Goal: Task Accomplishment & Management: Complete application form

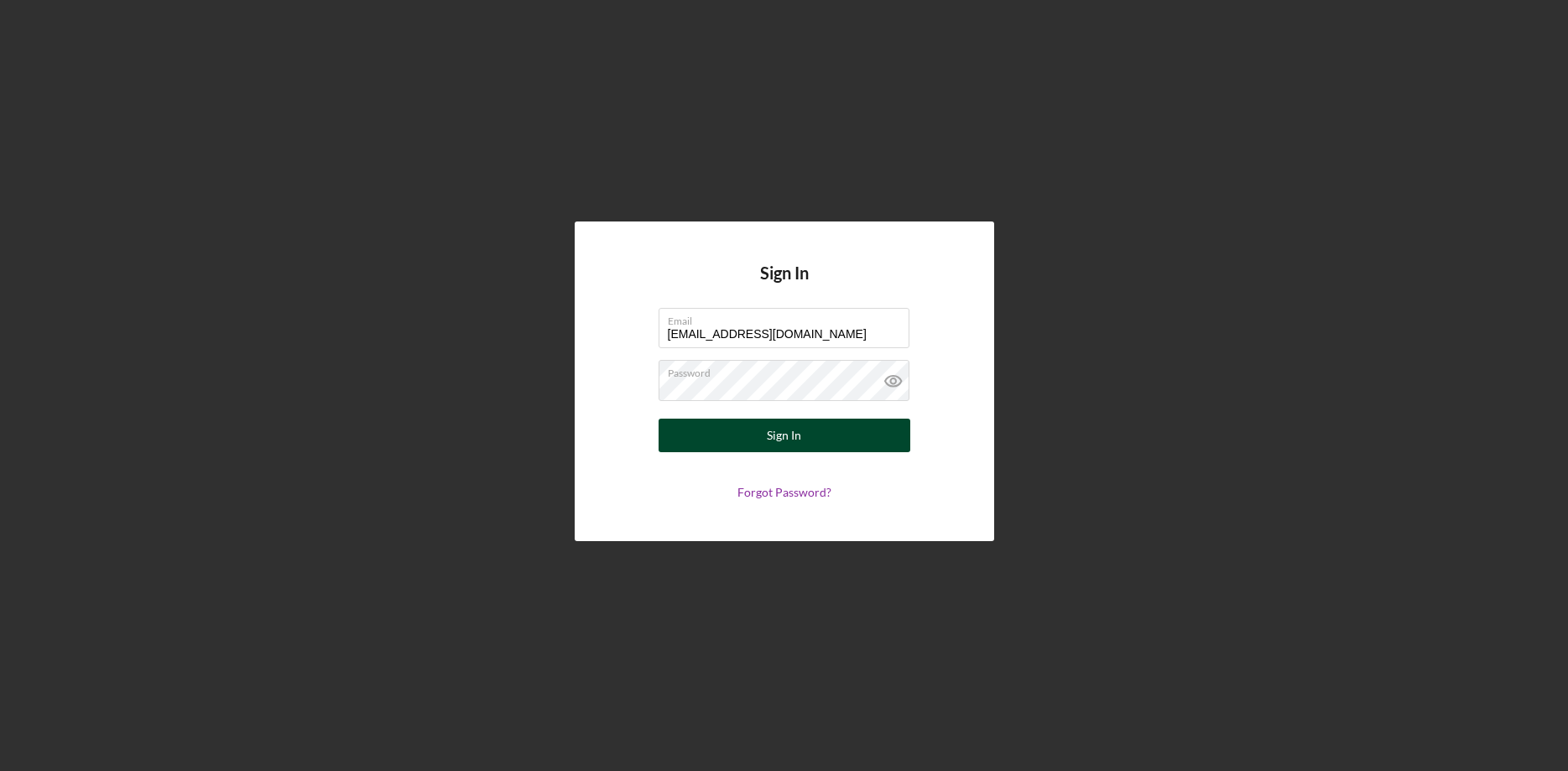
type input "[EMAIL_ADDRESS][DOMAIN_NAME]"
click at [740, 433] on button "Sign In" at bounding box center [784, 435] width 251 height 34
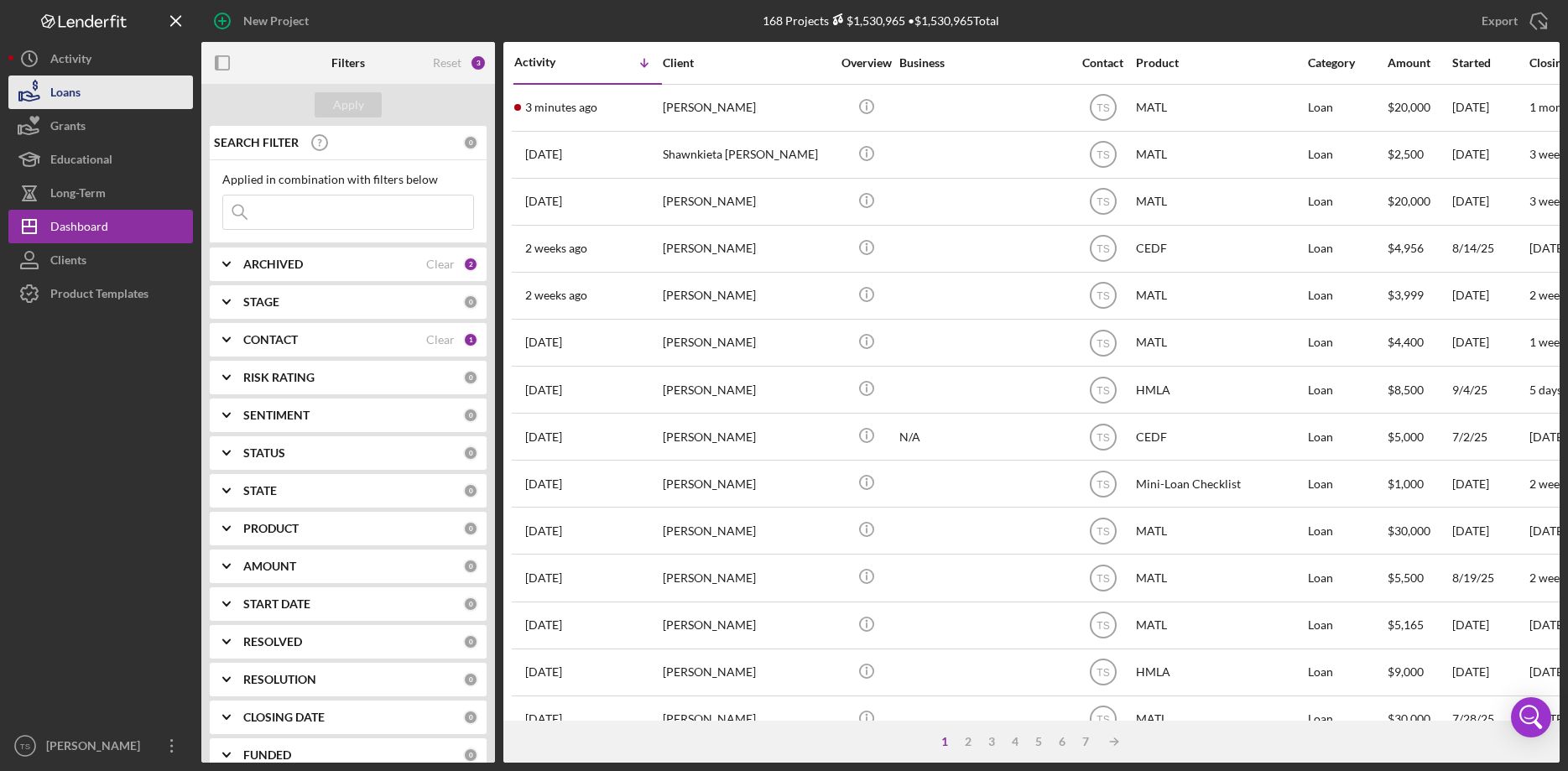
click at [59, 93] on div "Loans" at bounding box center [65, 94] width 30 height 38
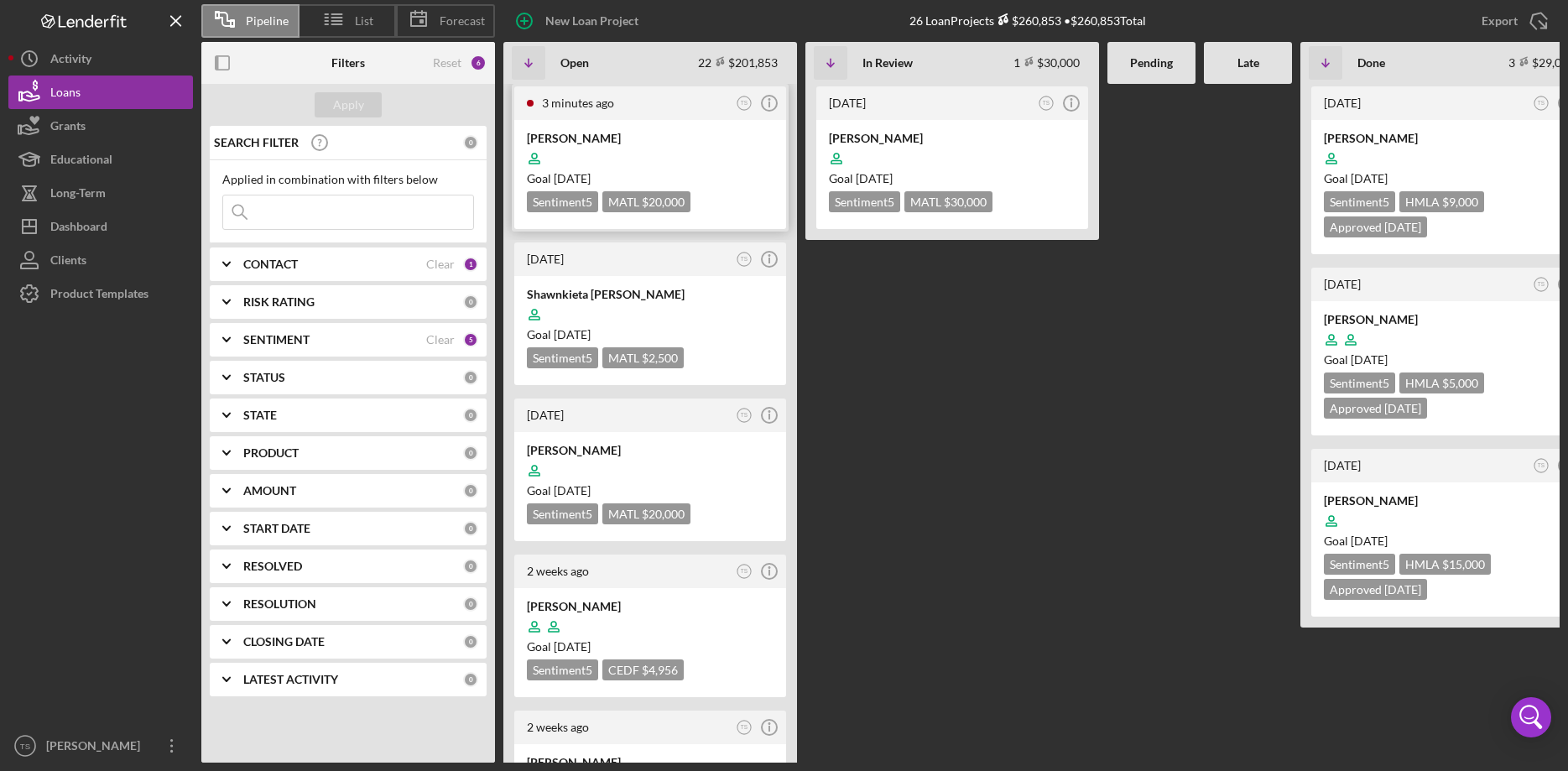
click at [603, 153] on div at bounding box center [649, 159] width 246 height 32
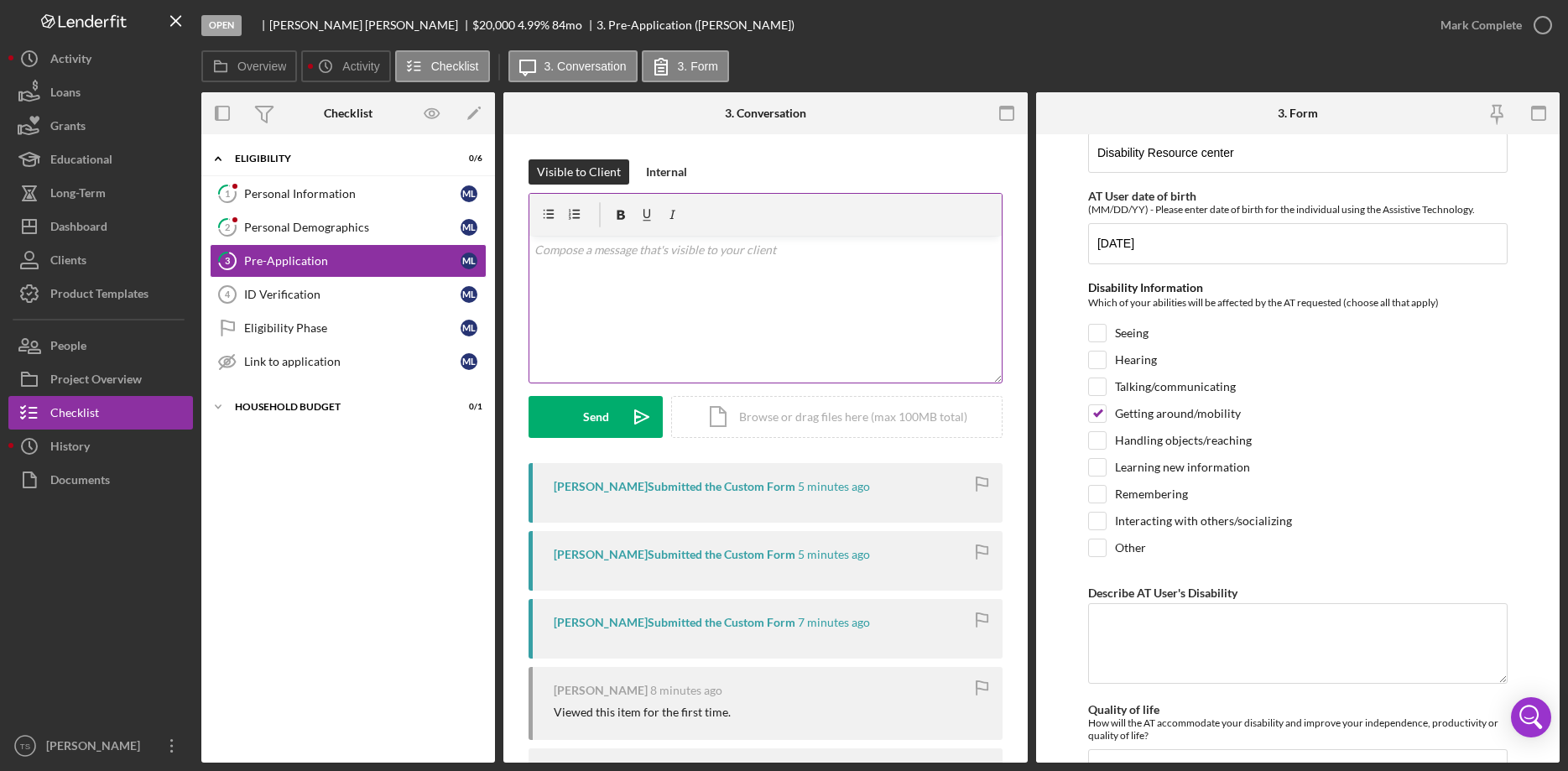
scroll to position [145, 0]
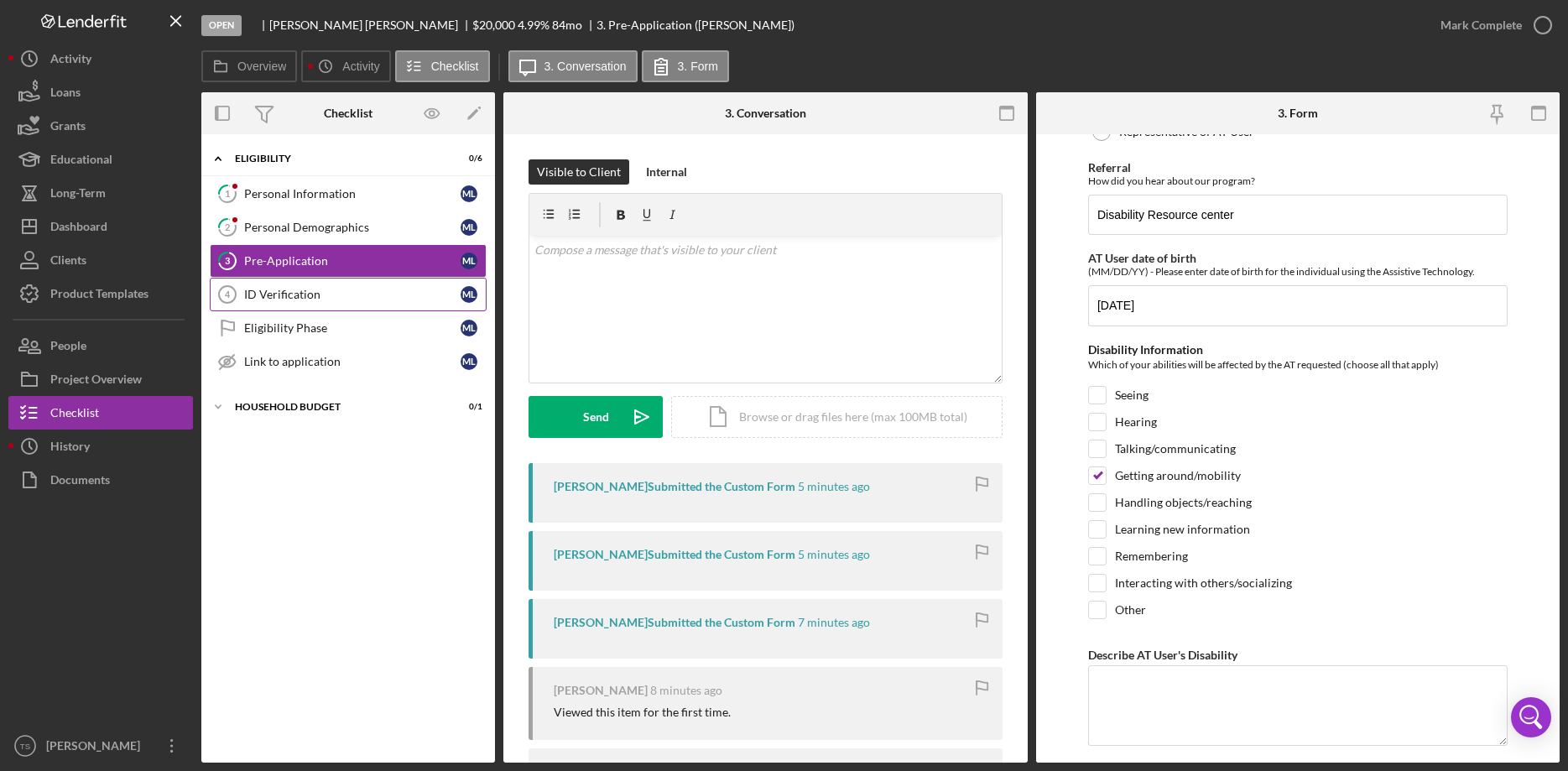
click at [267, 297] on div "ID Verification" at bounding box center [352, 294] width 216 height 13
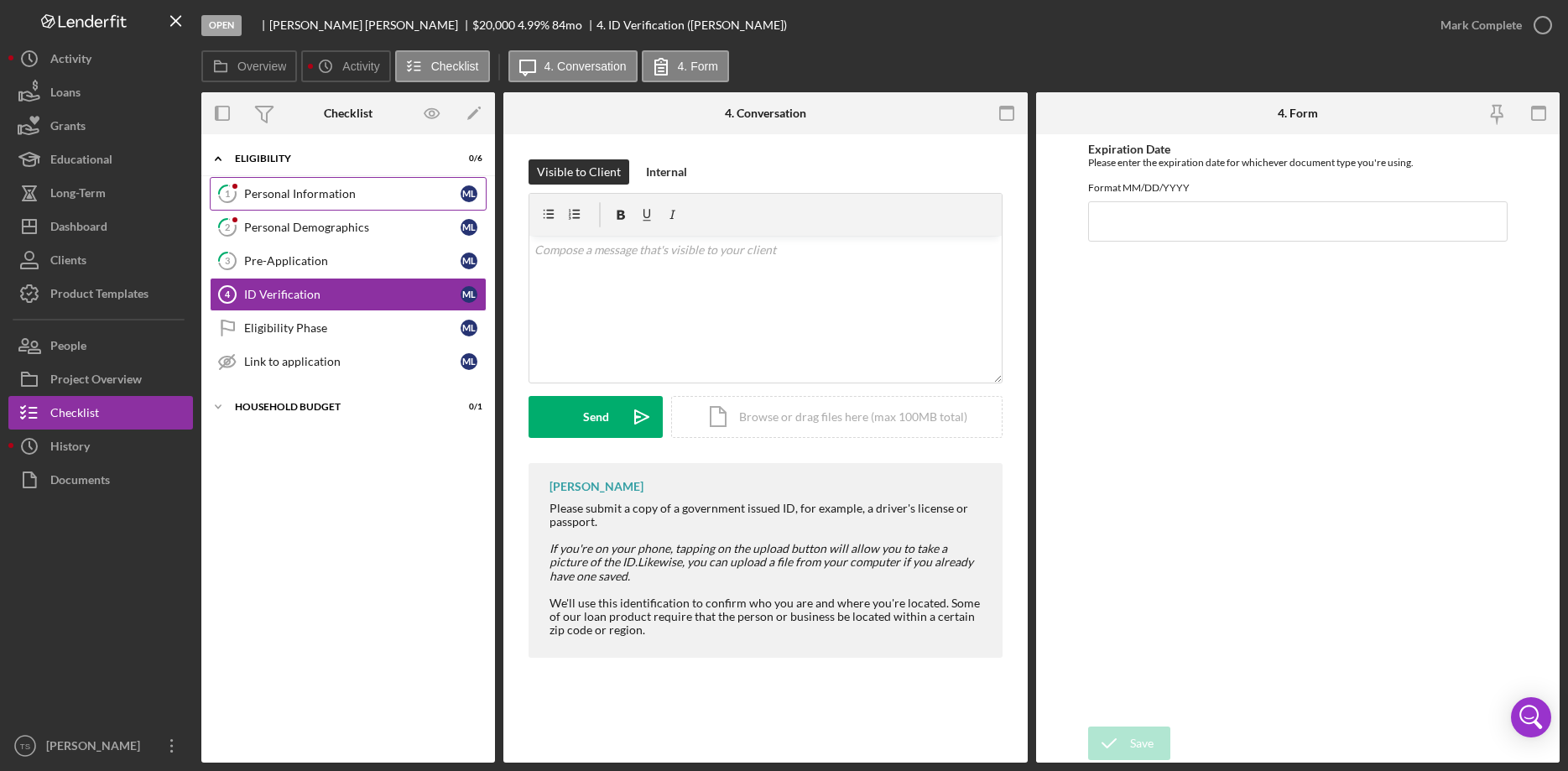
click at [289, 193] on div "Personal Information" at bounding box center [352, 193] width 216 height 13
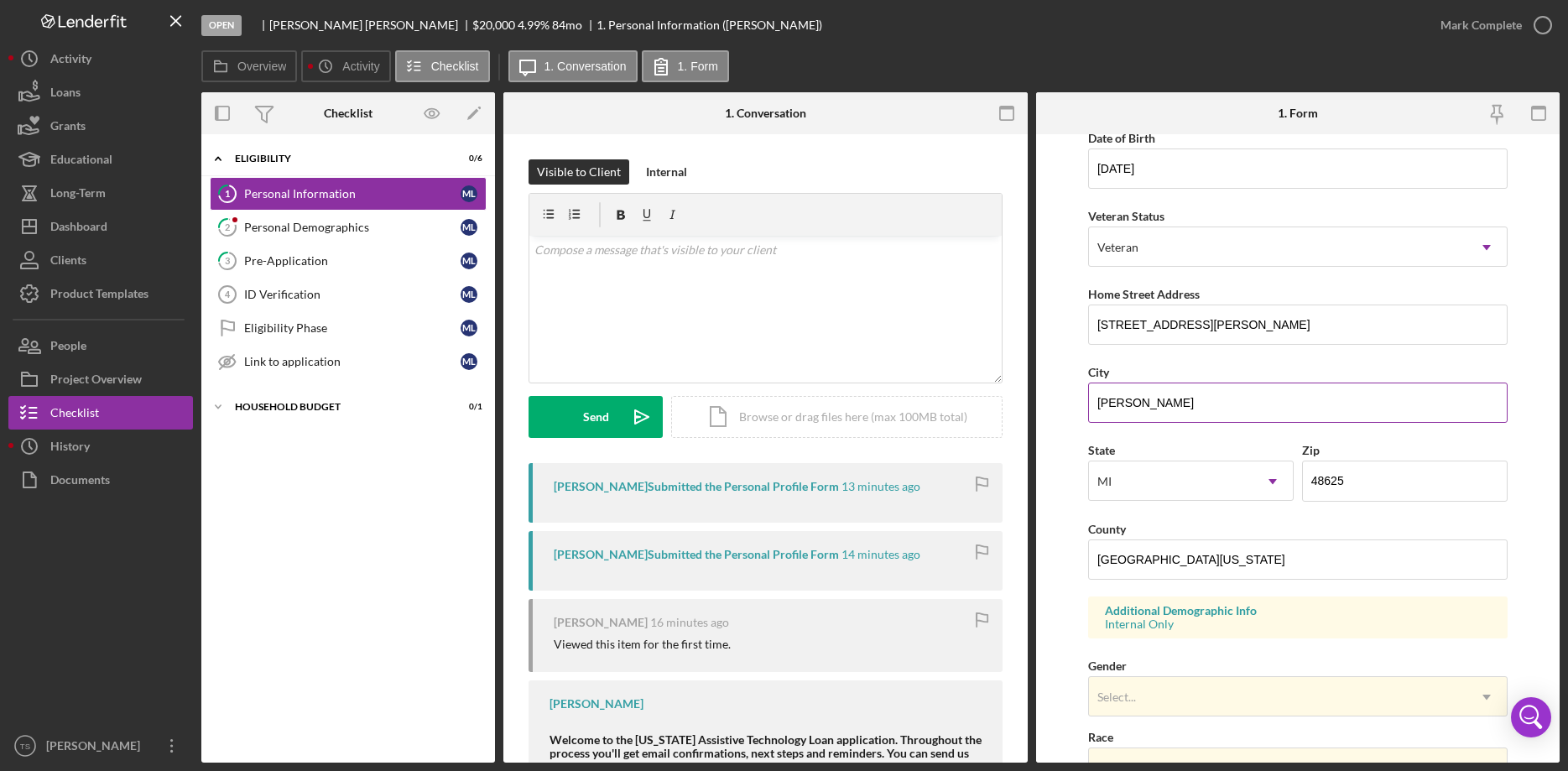
scroll to position [257, 0]
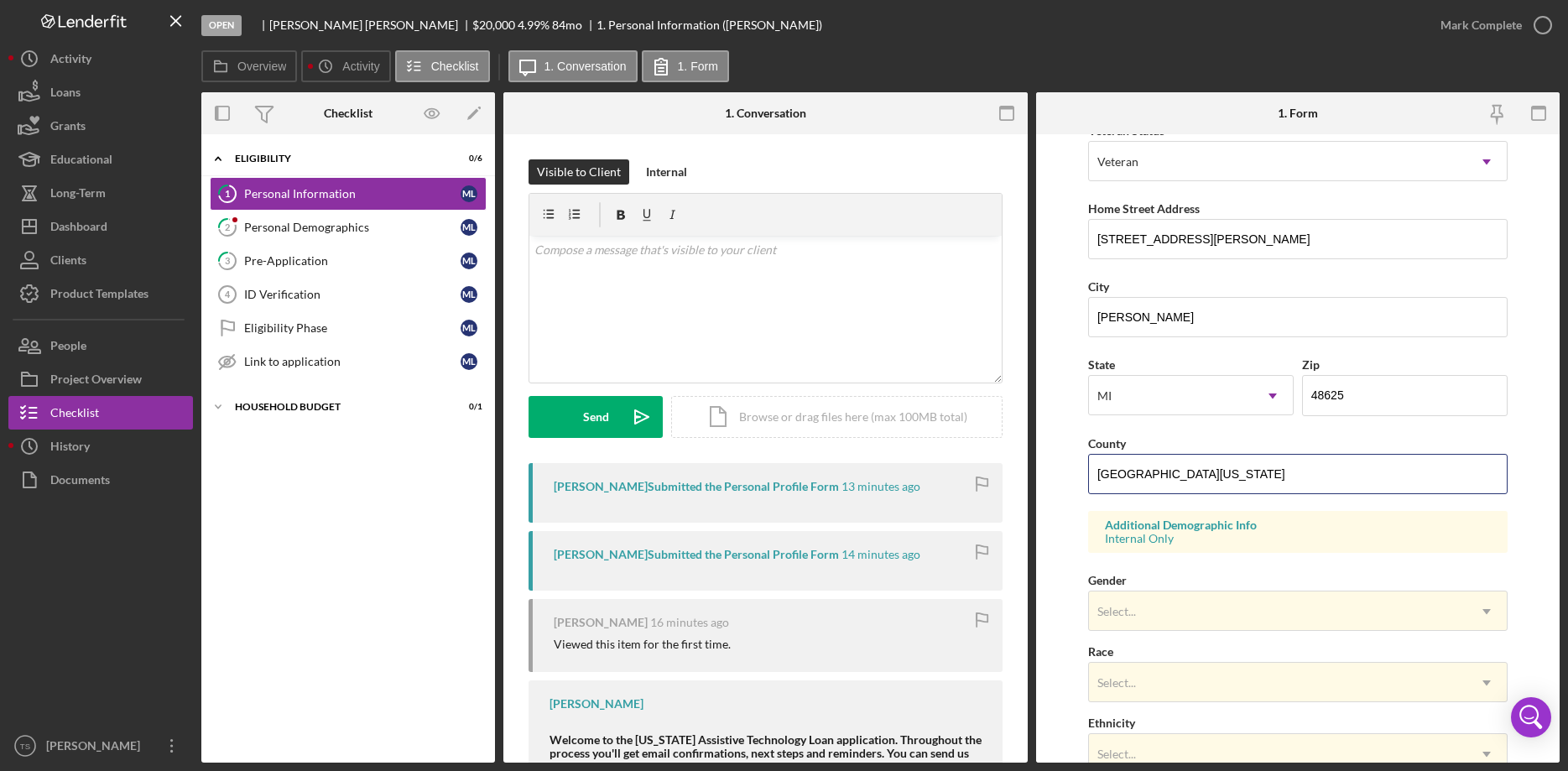
drag, startPoint x: 1224, startPoint y: 484, endPoint x: 1028, endPoint y: 475, distance: 196.2
click at [1028, 475] on div "Overview Internal Workflow Stage Open Icon/Dropdown Arrow Archive (can unarchiv…" at bounding box center [880, 428] width 1358 height 670
click at [306, 225] on div "Personal Demographics" at bounding box center [352, 227] width 216 height 13
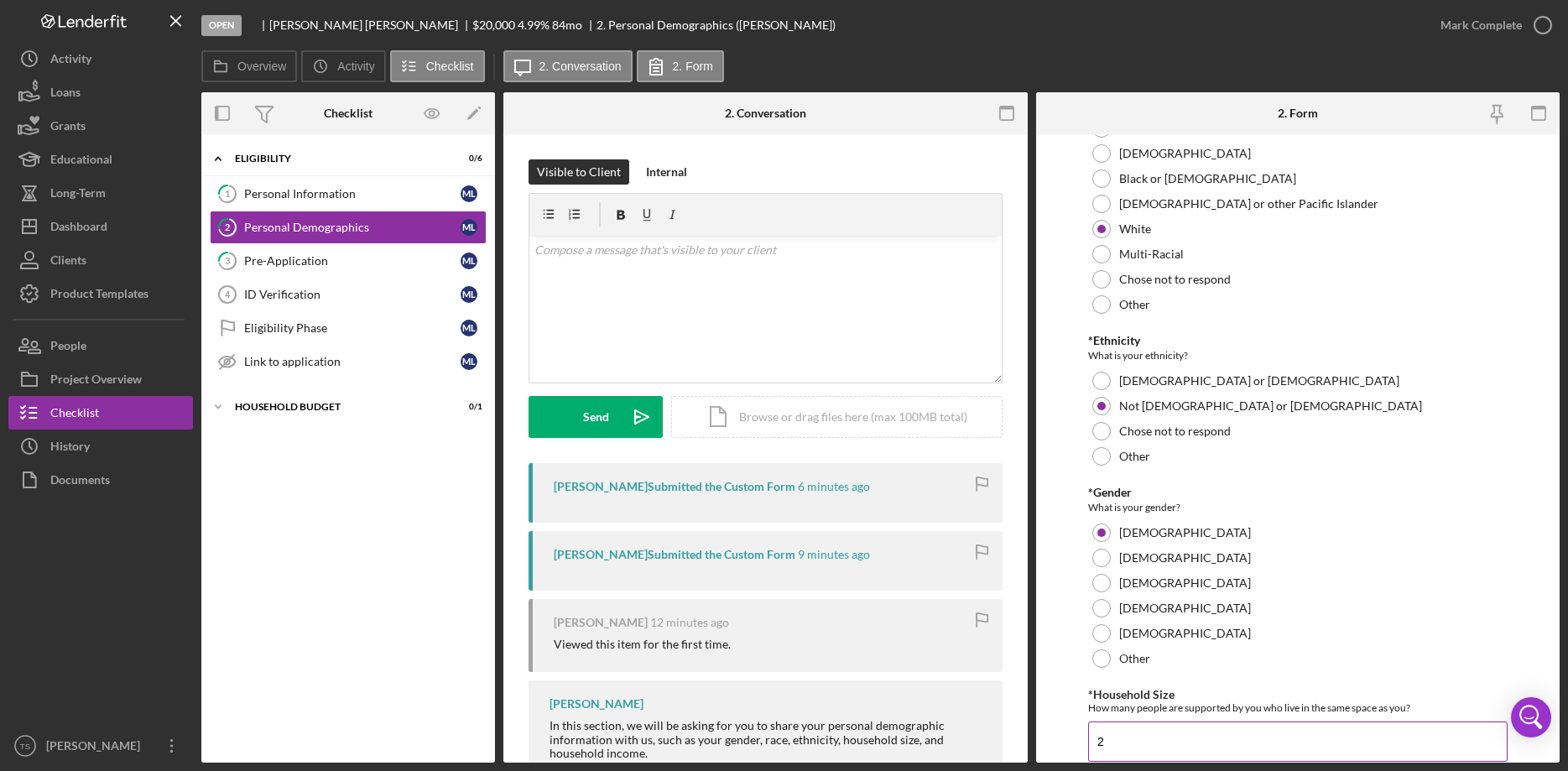
scroll to position [213, 0]
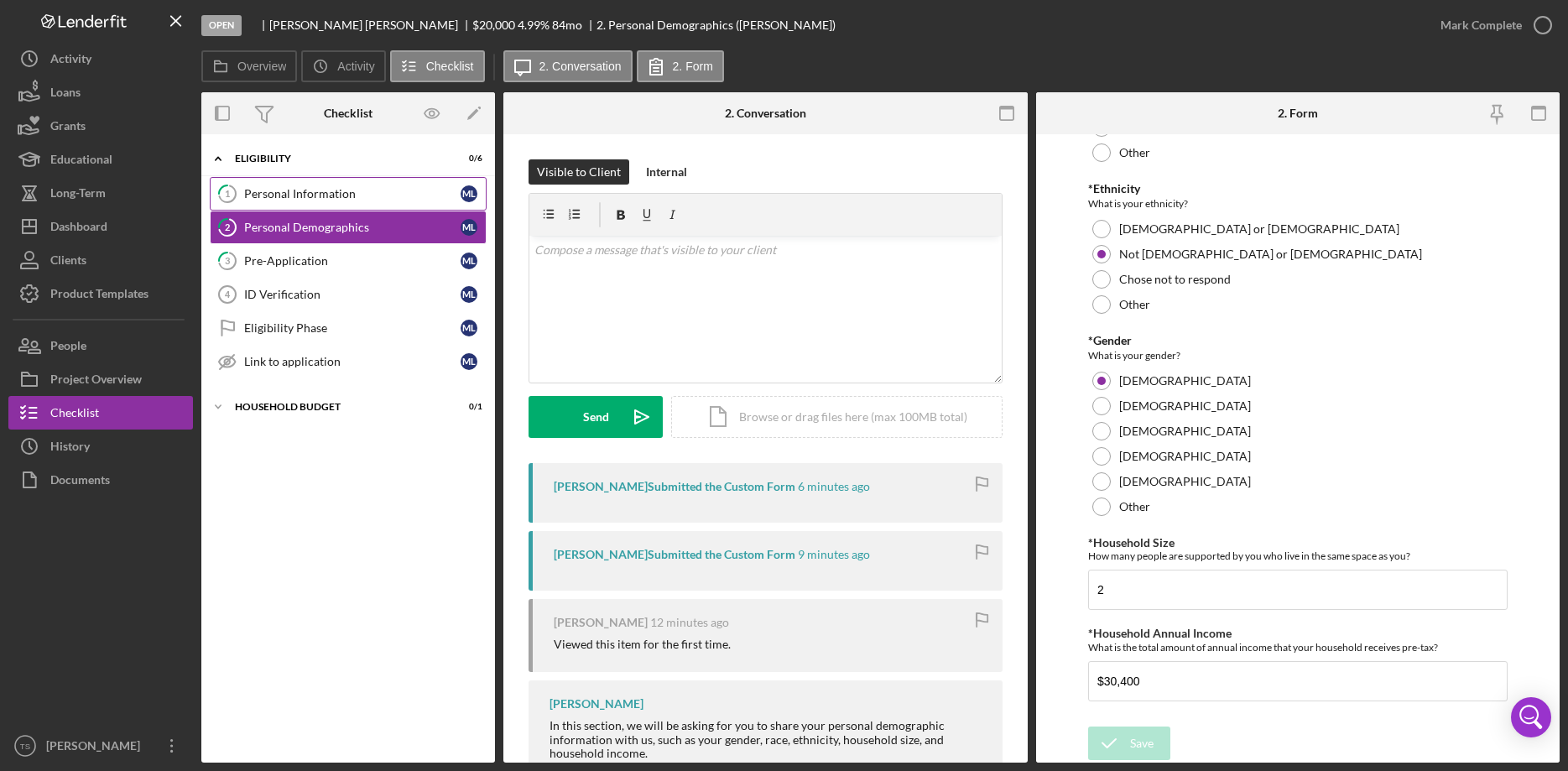
click at [322, 192] on div "Personal Information" at bounding box center [352, 193] width 216 height 13
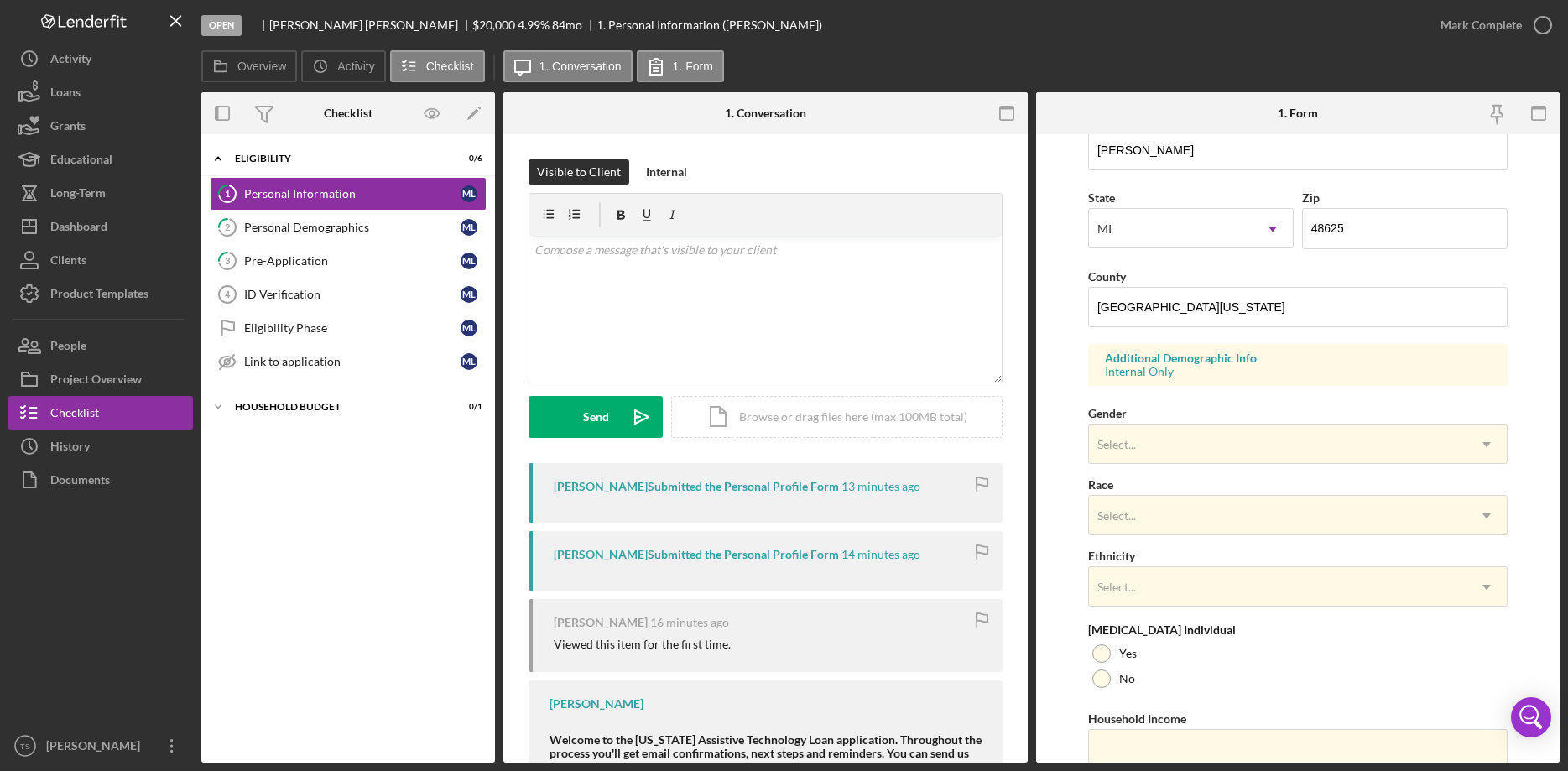
scroll to position [498, 0]
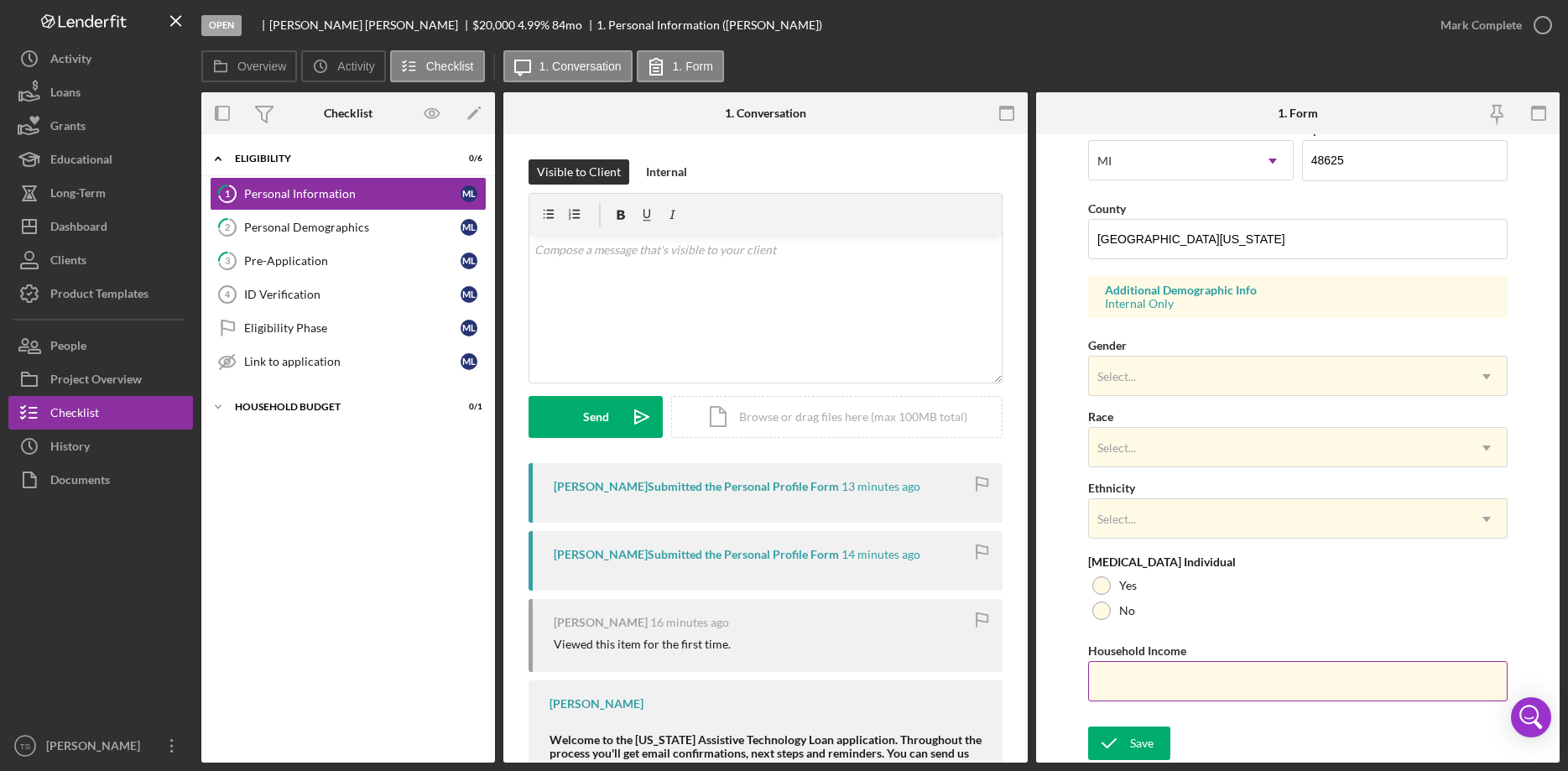
click at [1134, 681] on input "Household Income" at bounding box center [1297, 681] width 419 height 41
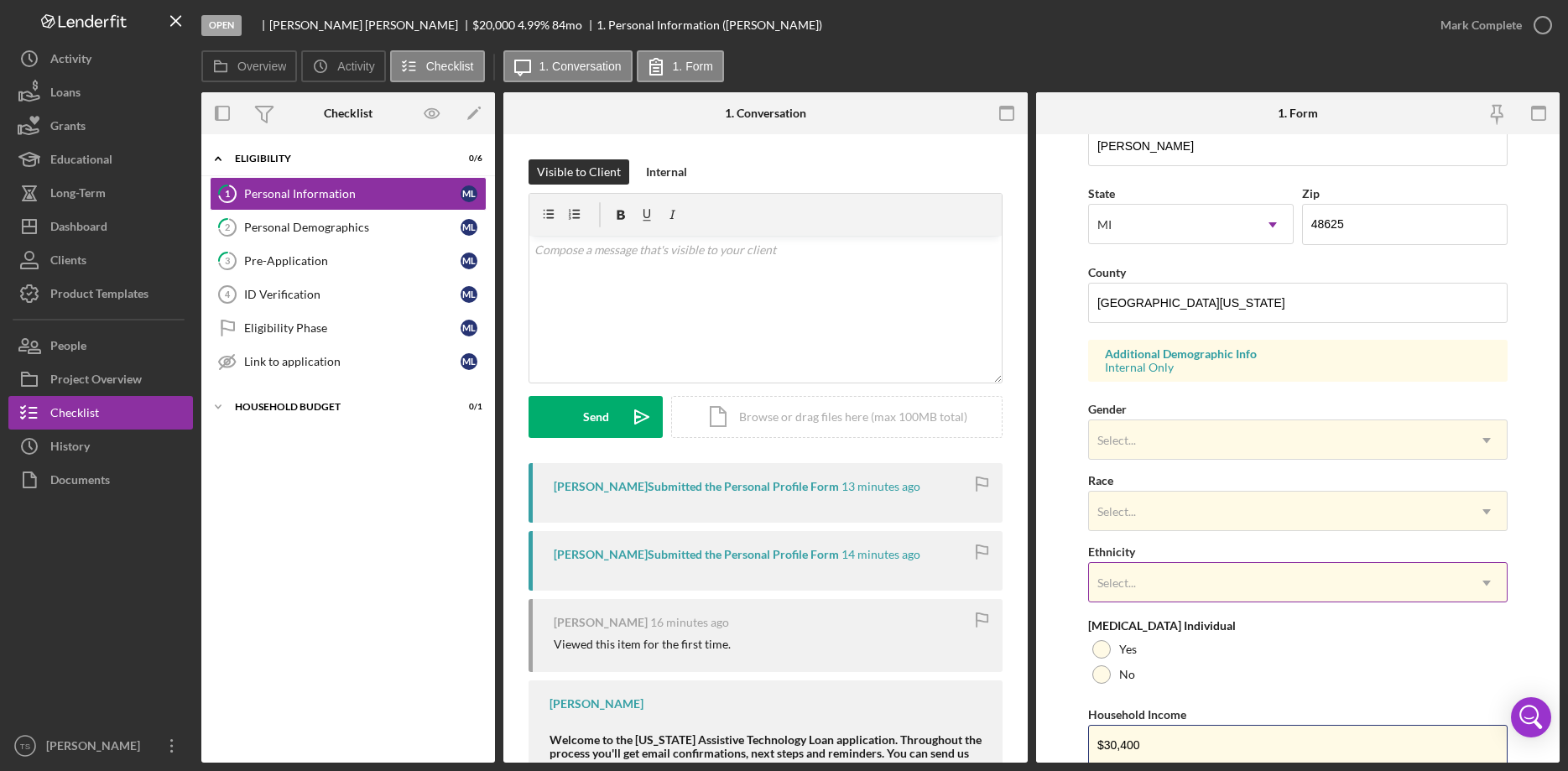
scroll to position [412, 0]
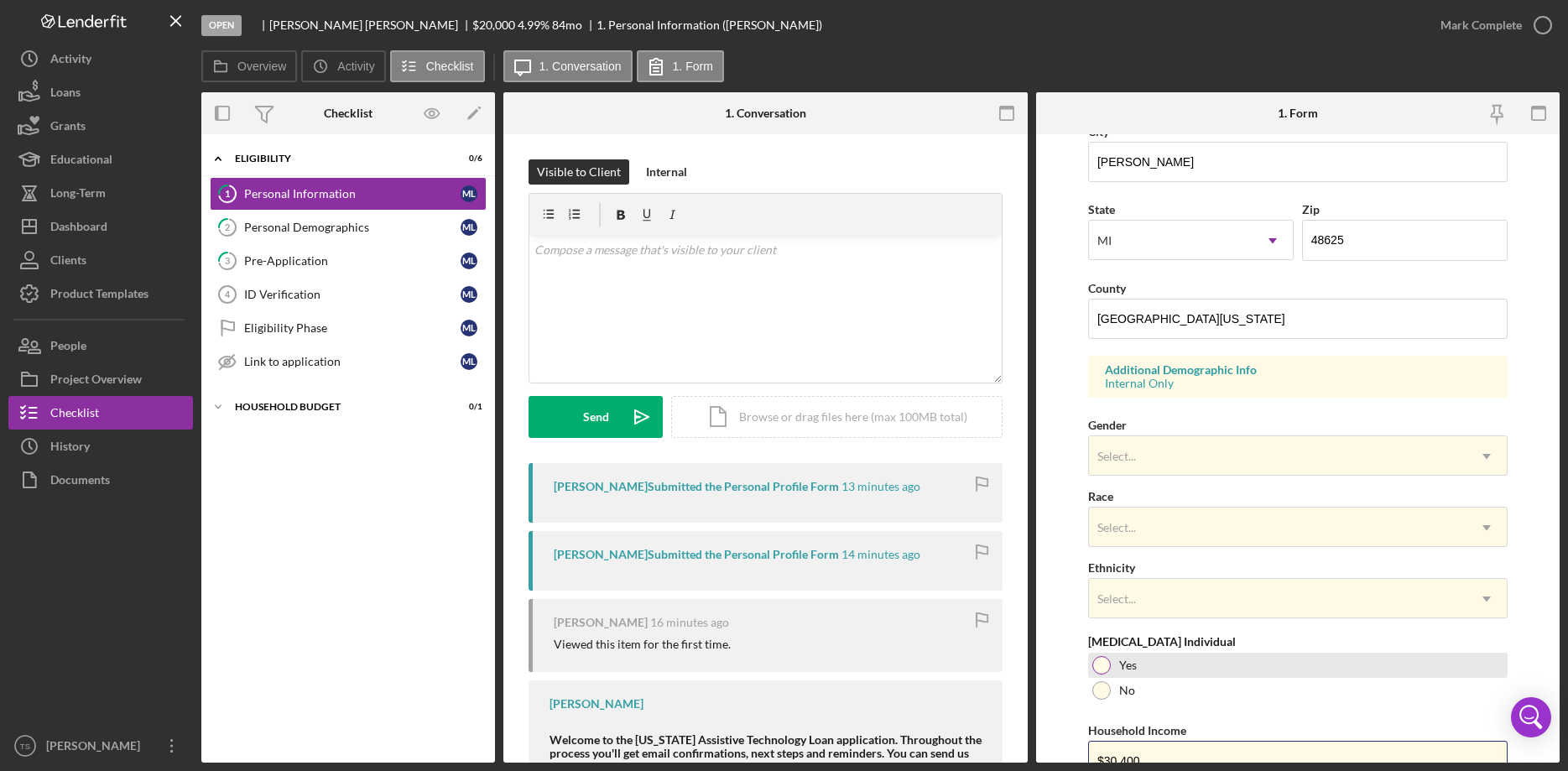
type input "$30,400"
click at [1100, 670] on div at bounding box center [1101, 664] width 19 height 19
drag, startPoint x: 1227, startPoint y: 468, endPoint x: 1227, endPoint y: 479, distance: 11.0
click at [1227, 469] on div "Select..." at bounding box center [1278, 456] width 378 height 39
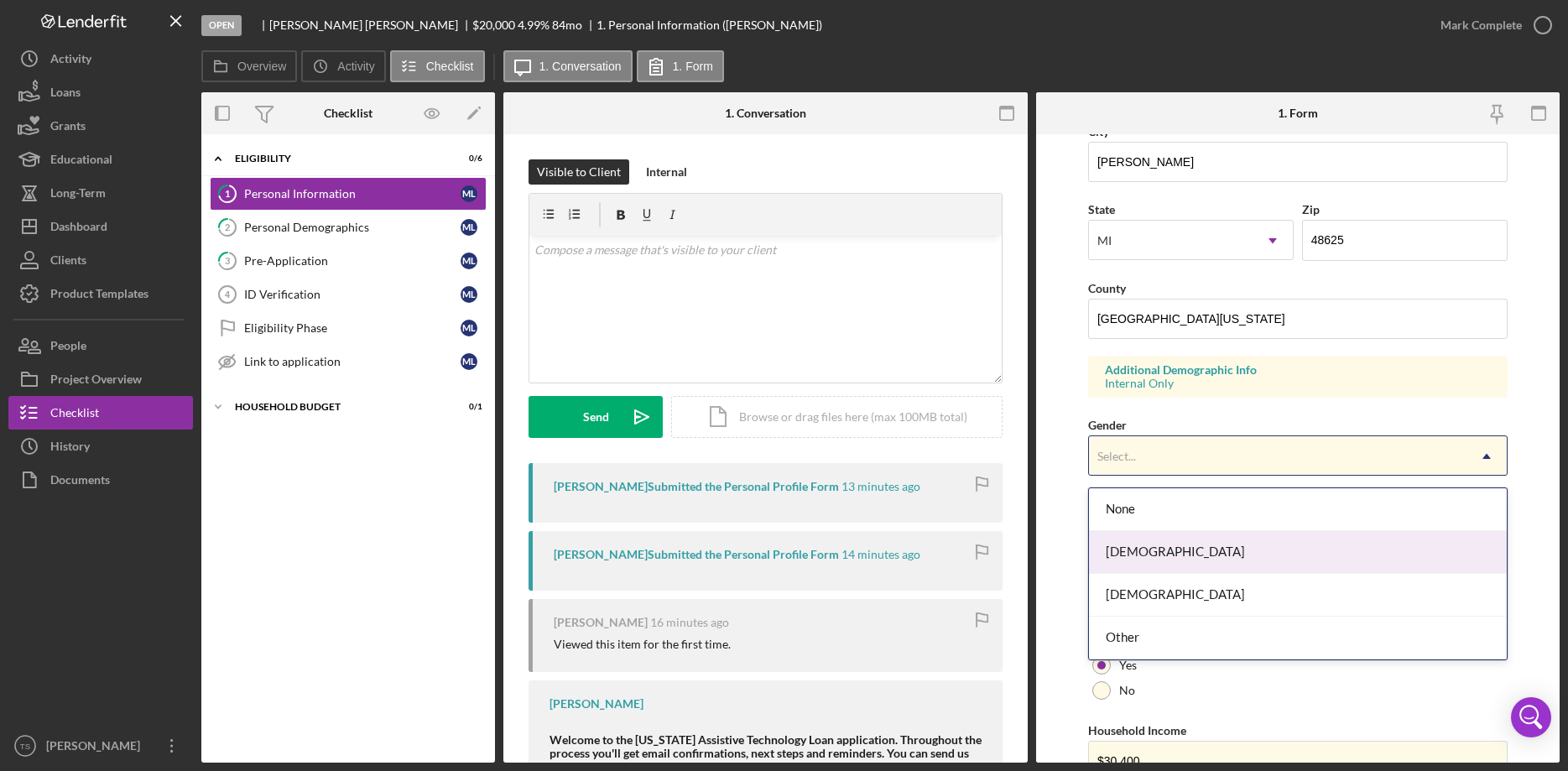
click at [1197, 569] on div "[DEMOGRAPHIC_DATA]" at bounding box center [1297, 552] width 417 height 42
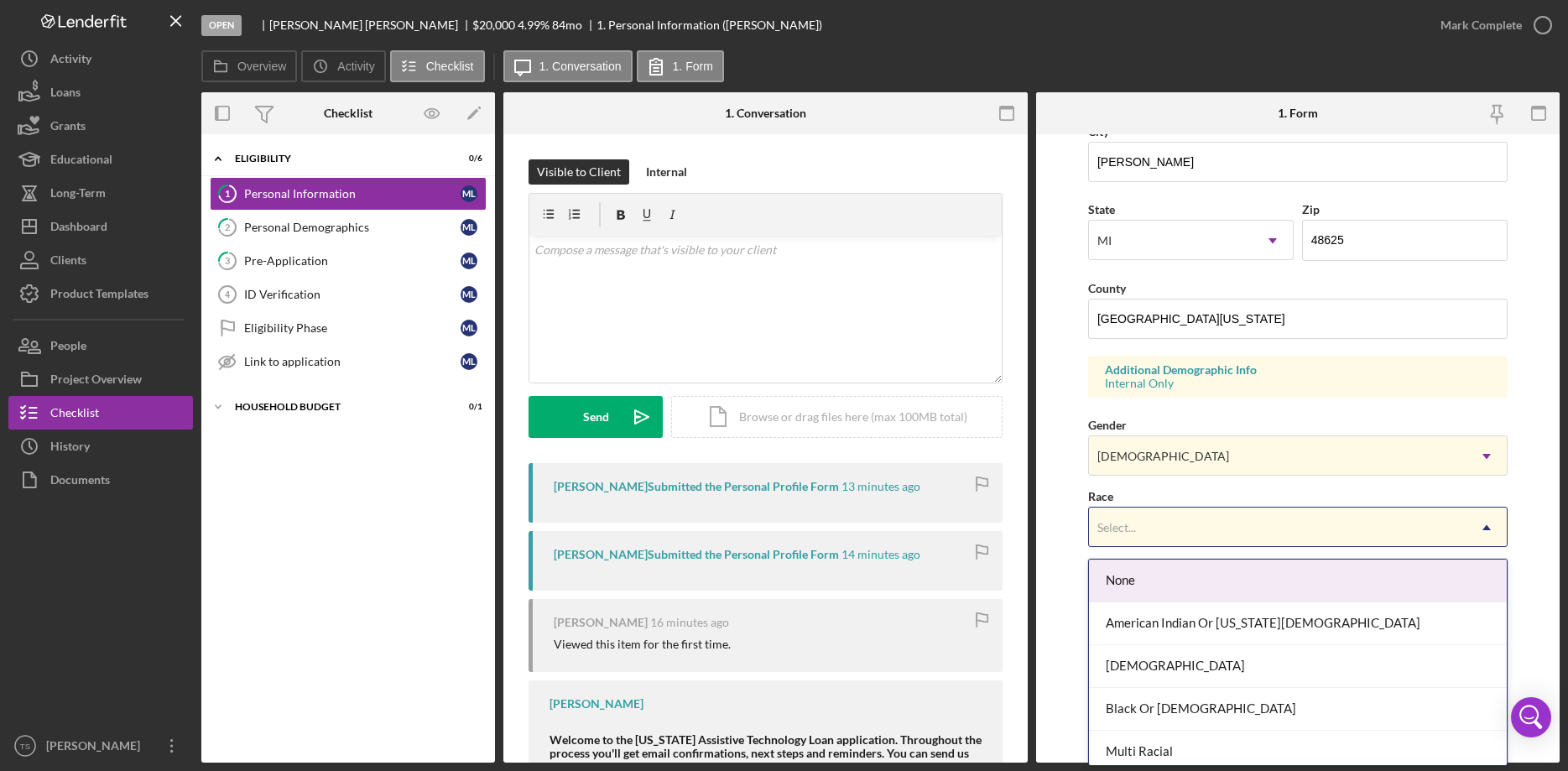
click at [1167, 541] on div "Select..." at bounding box center [1278, 528] width 378 height 39
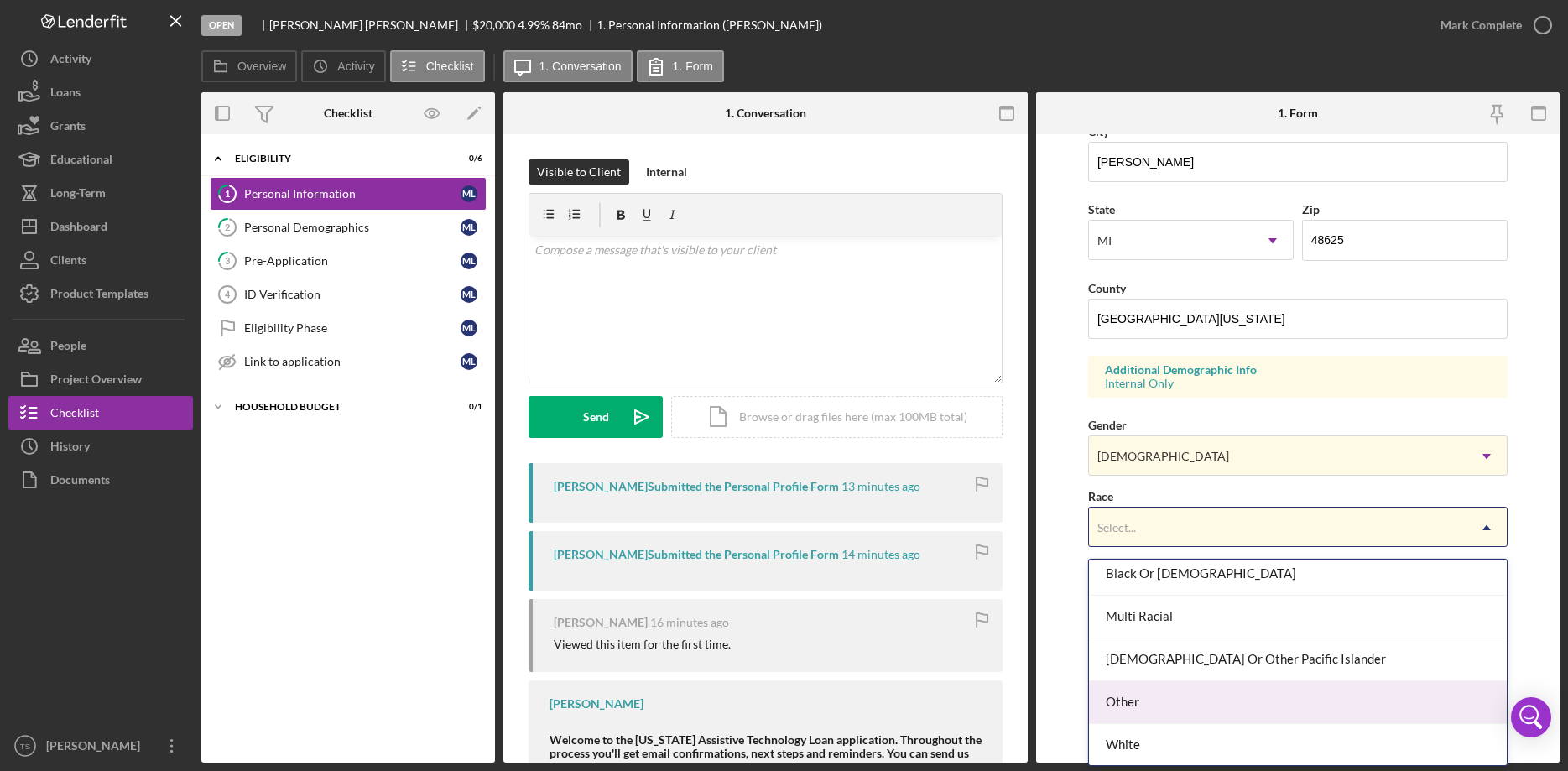
scroll to position [137, 0]
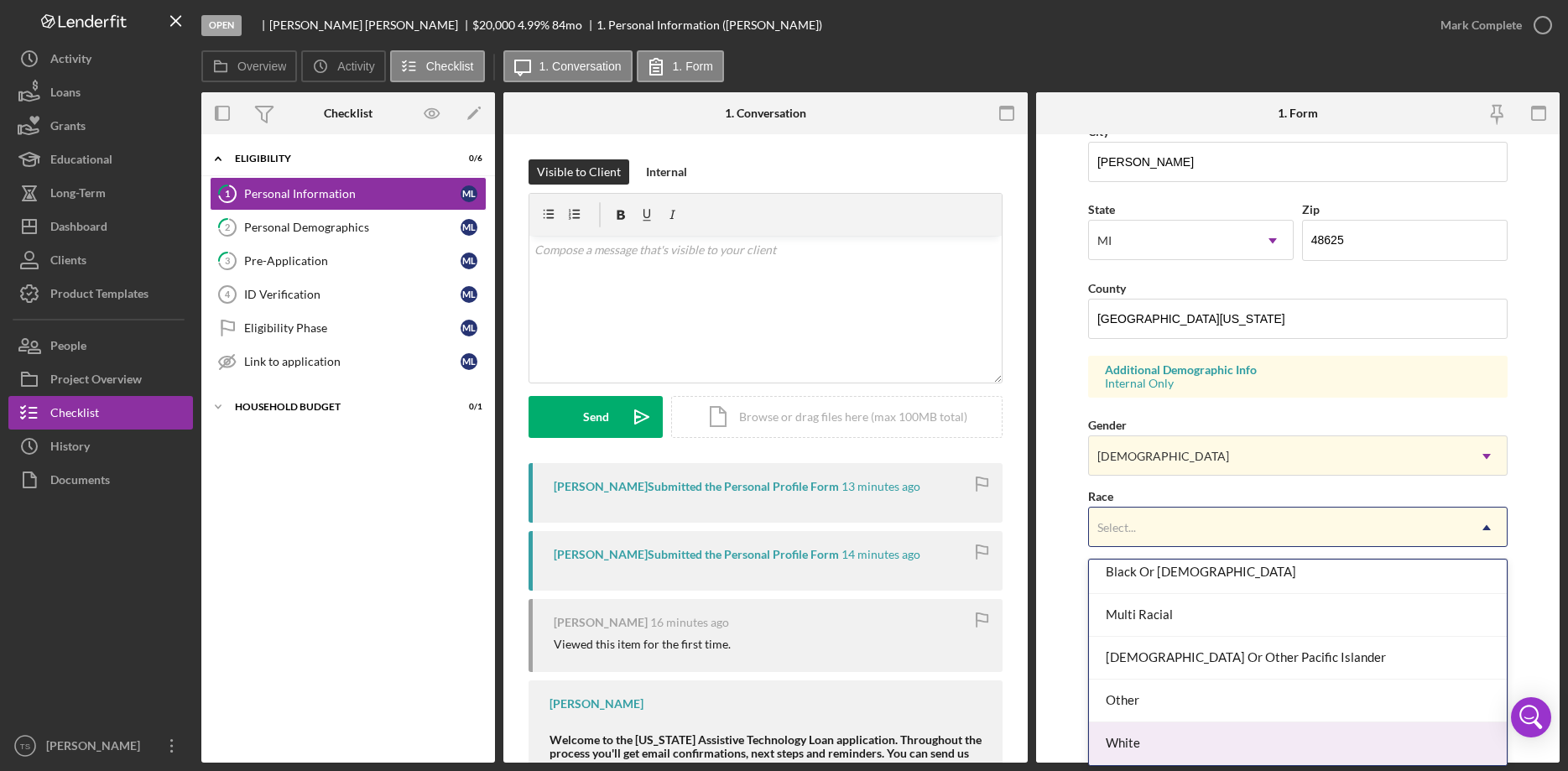
drag, startPoint x: 1146, startPoint y: 748, endPoint x: 1146, endPoint y: 736, distance: 12.0
click at [1146, 747] on div "White" at bounding box center [1297, 743] width 417 height 42
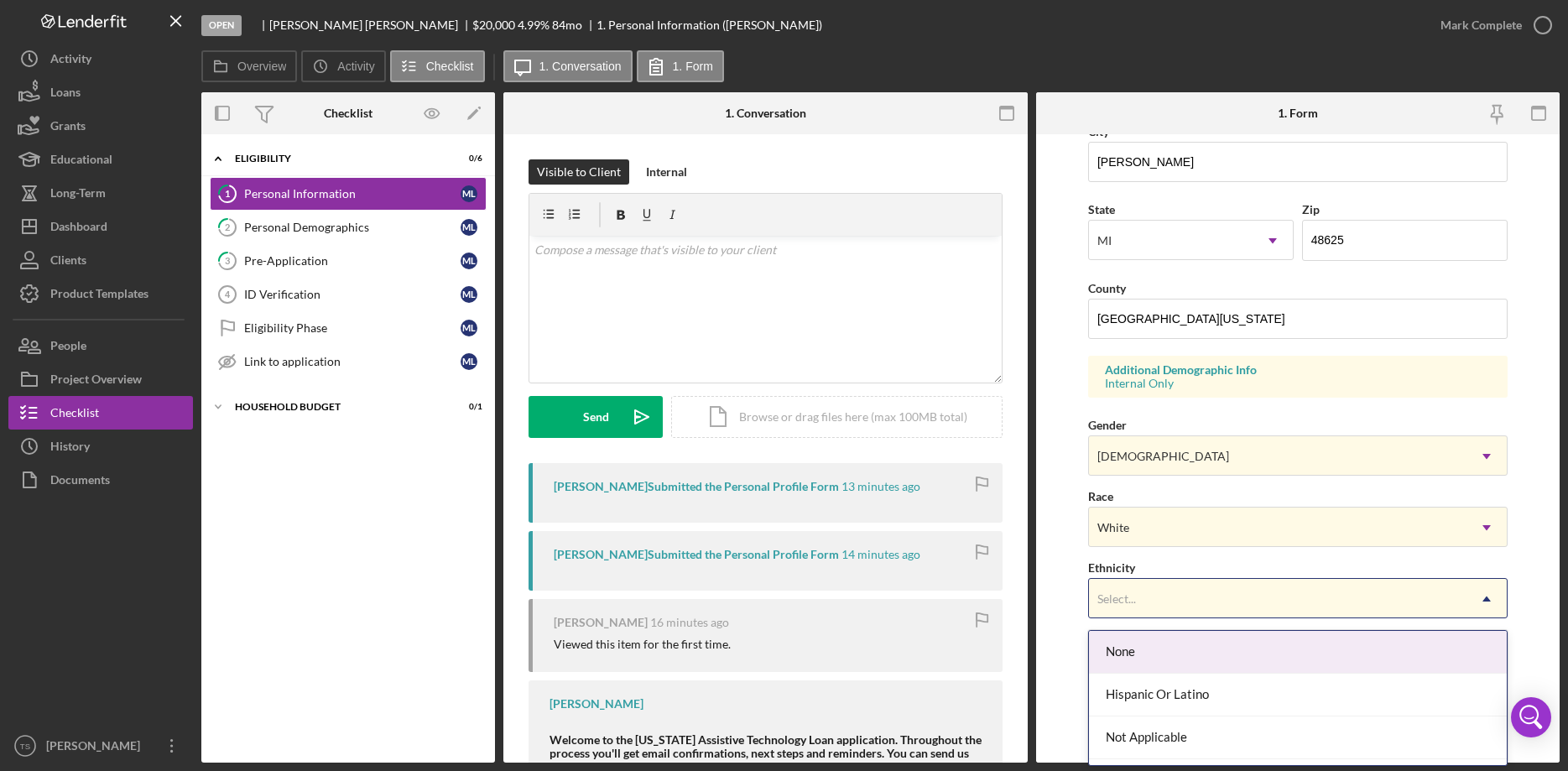
click at [1158, 591] on div "Select..." at bounding box center [1278, 599] width 378 height 39
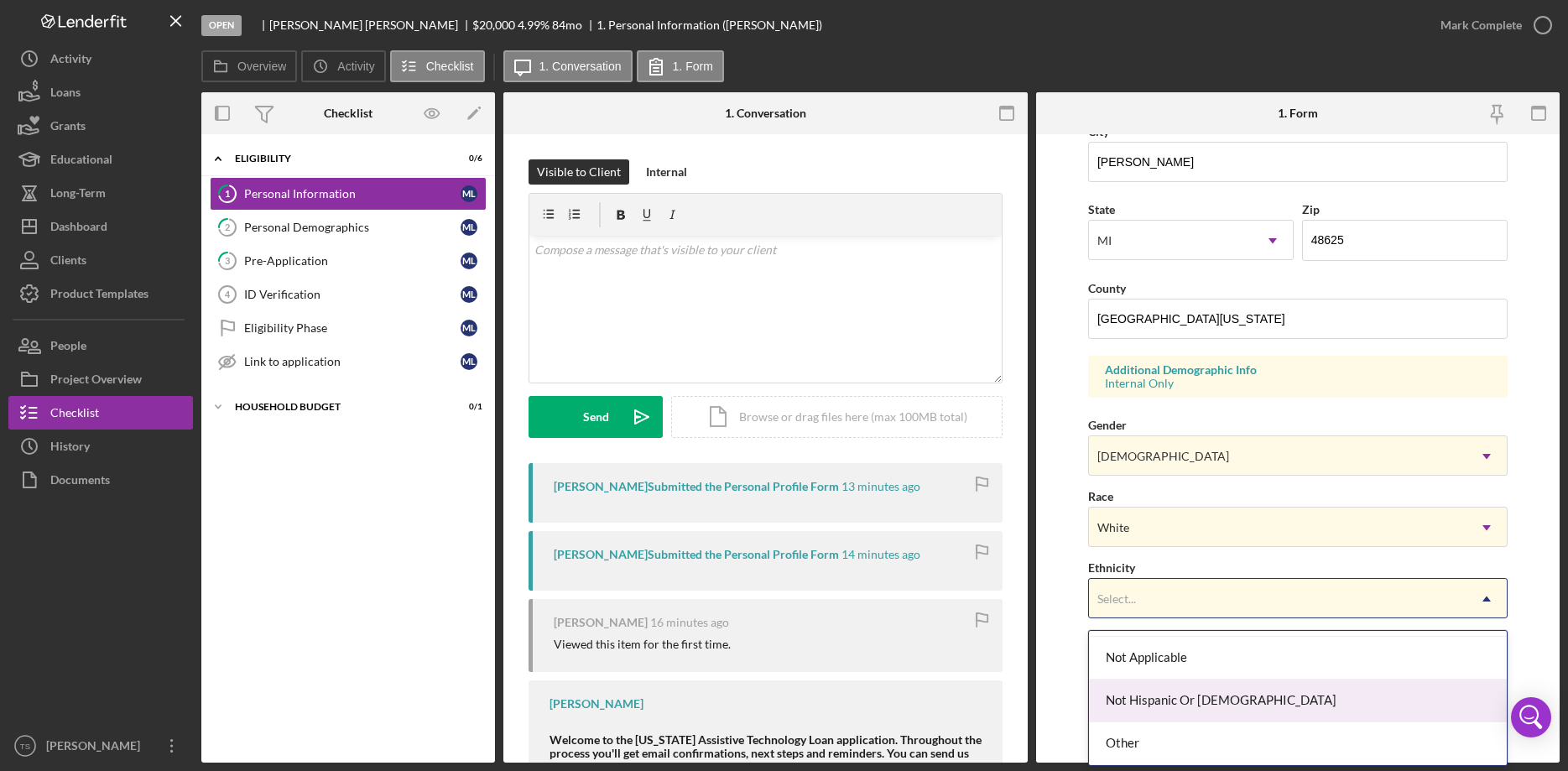
click at [1170, 699] on div "Not Hispanic Or [DEMOGRAPHIC_DATA]" at bounding box center [1297, 700] width 417 height 42
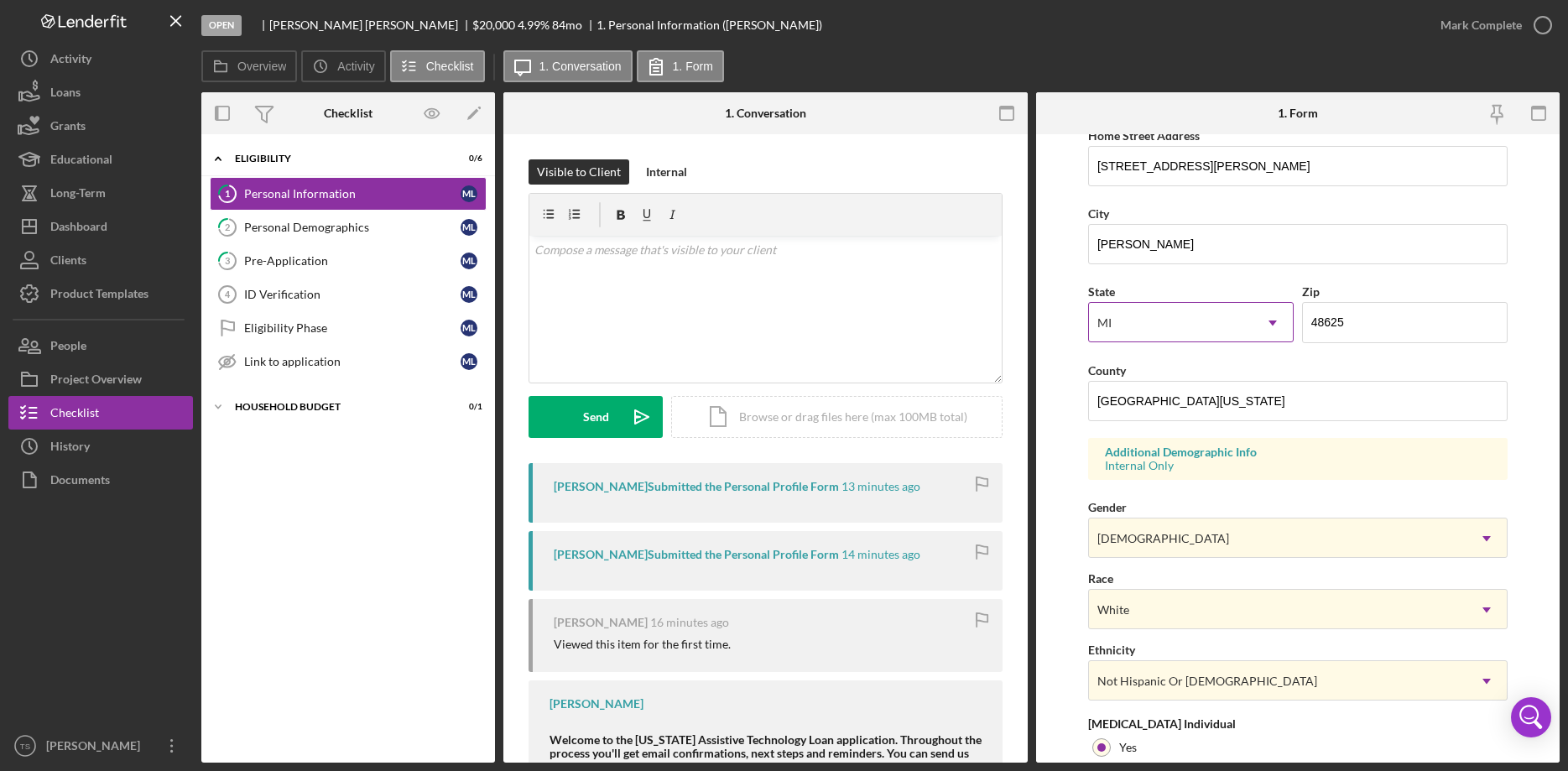
scroll to position [241, 0]
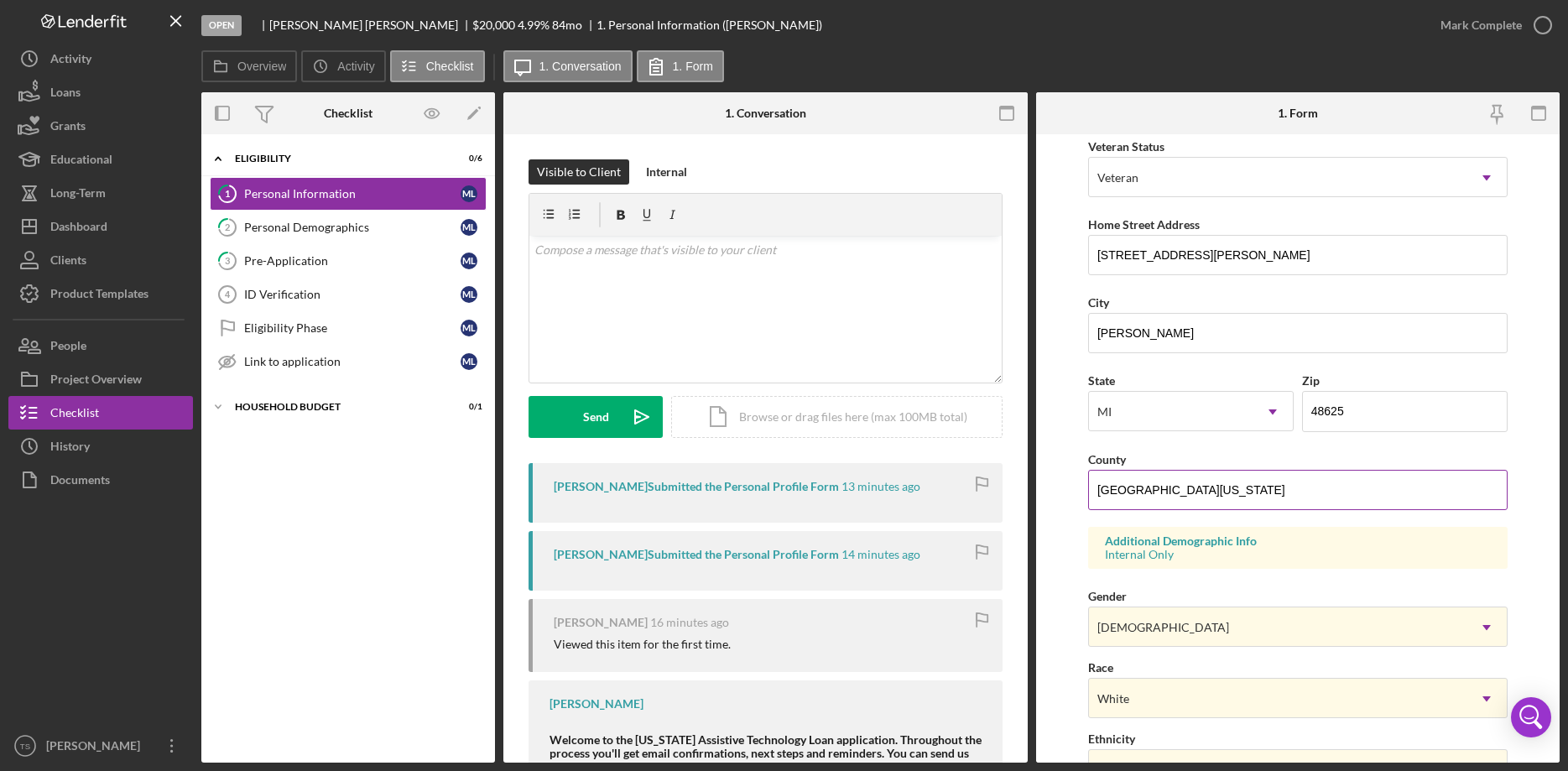
drag, startPoint x: 1219, startPoint y: 489, endPoint x: 929, endPoint y: 498, distance: 290.1
click at [1088, 498] on input "Clare county Michigan" at bounding box center [1297, 490] width 419 height 41
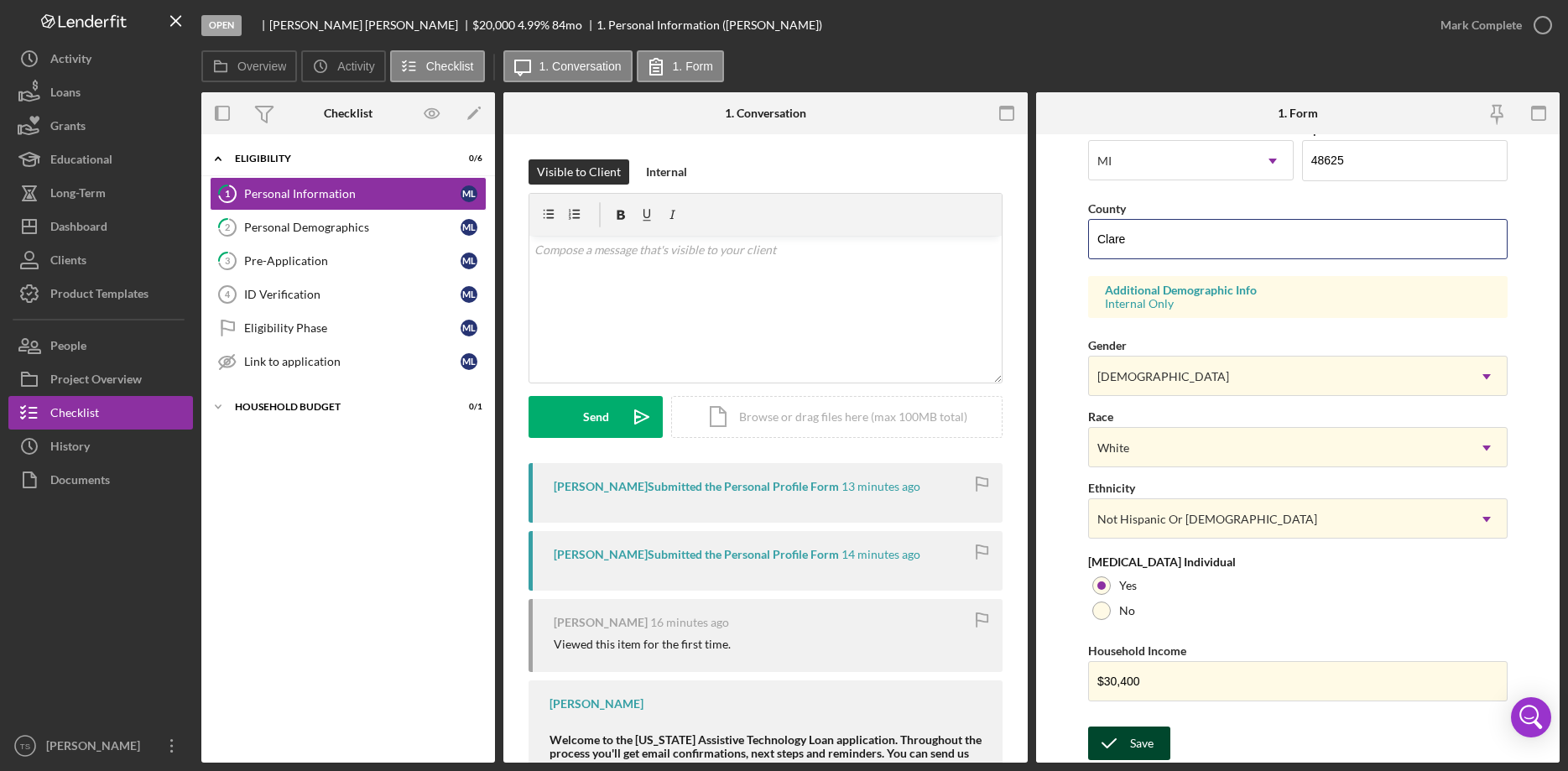
type input "Clare"
click at [1122, 743] on icon "submit" at bounding box center [1109, 743] width 42 height 42
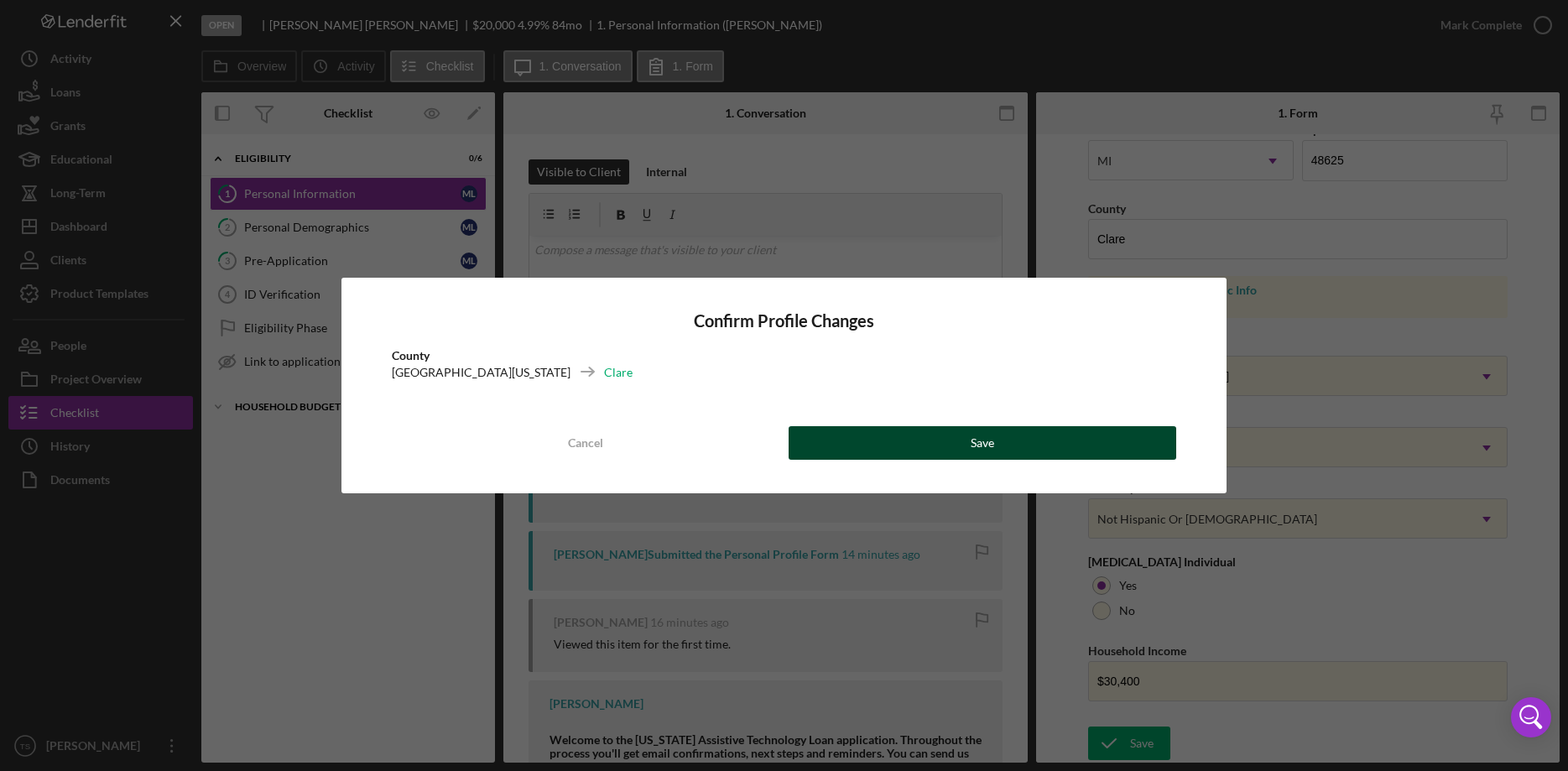
click at [923, 431] on button "Save" at bounding box center [982, 443] width 387 height 34
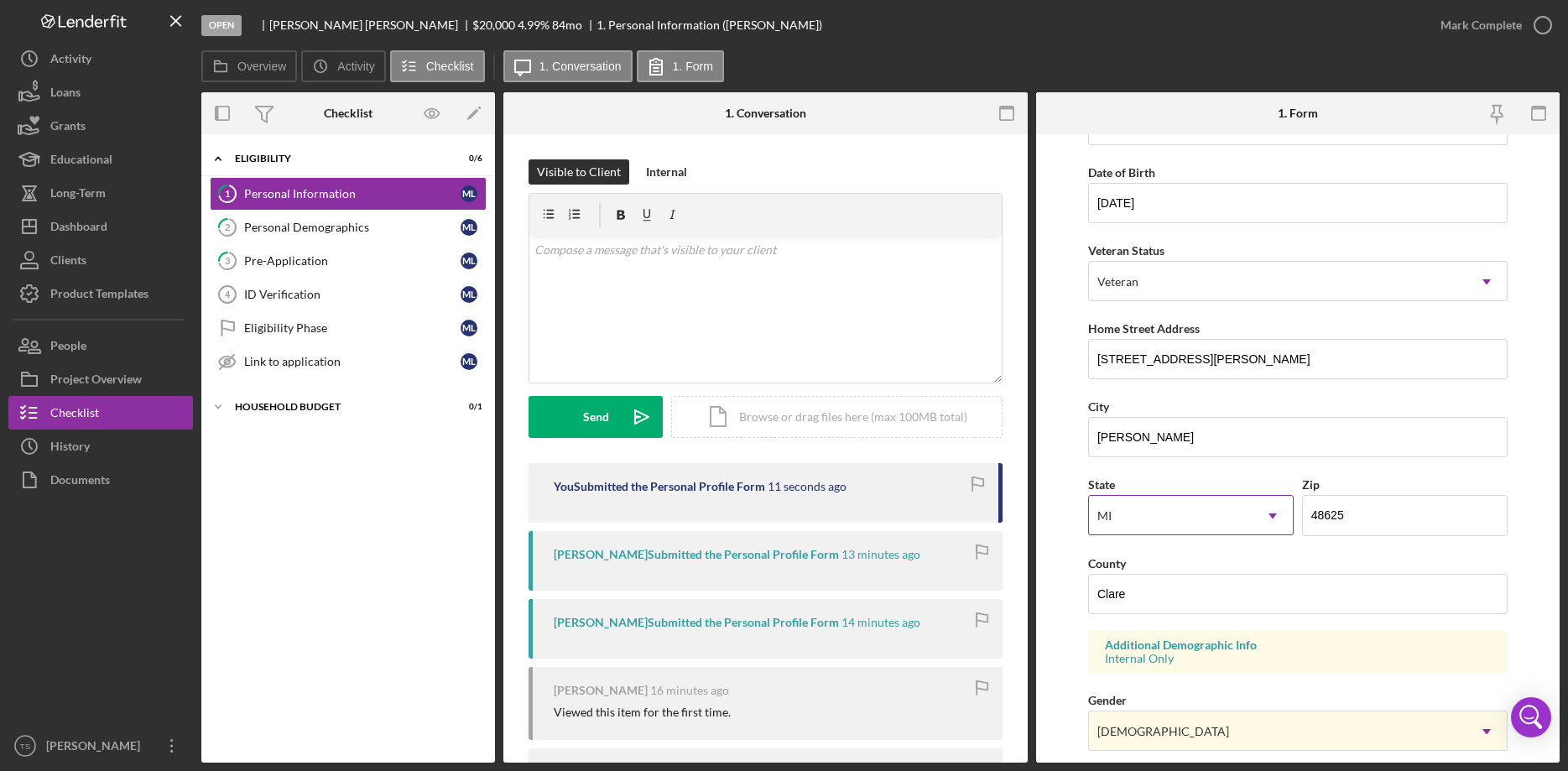
scroll to position [171, 0]
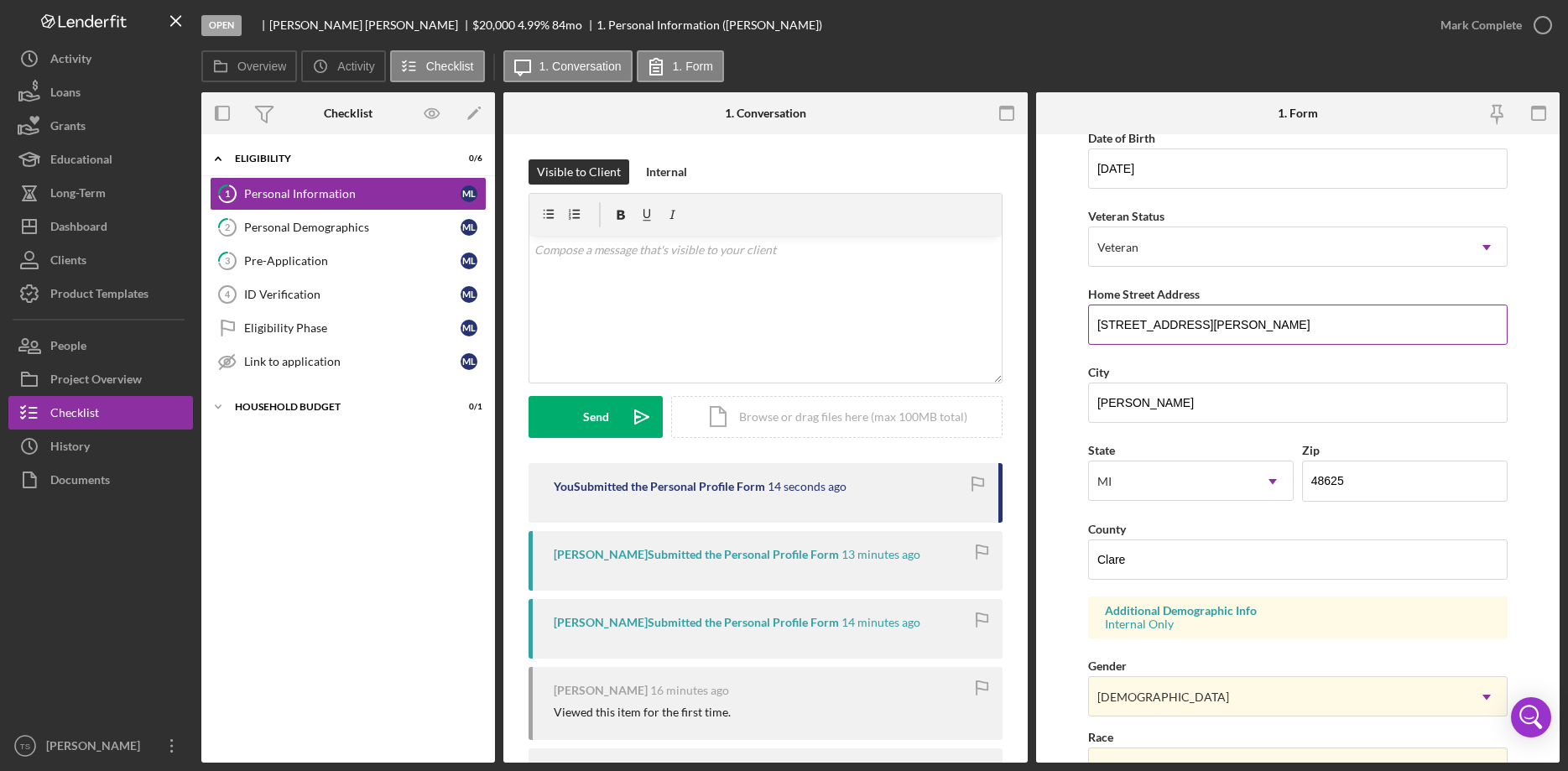
click at [1176, 326] on input "1697 N. Grant ave., Unit A" at bounding box center [1297, 325] width 419 height 41
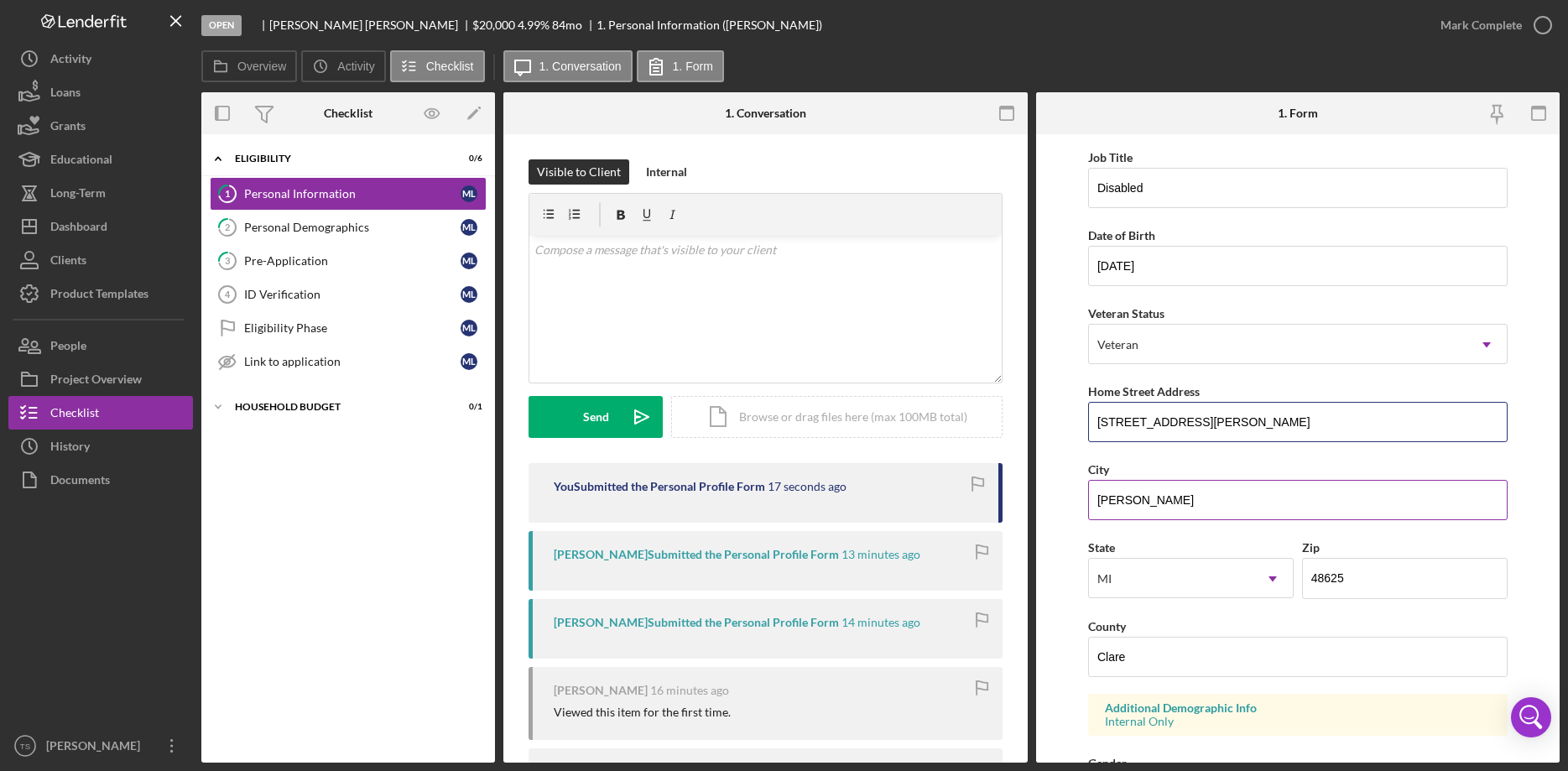
scroll to position [0, 0]
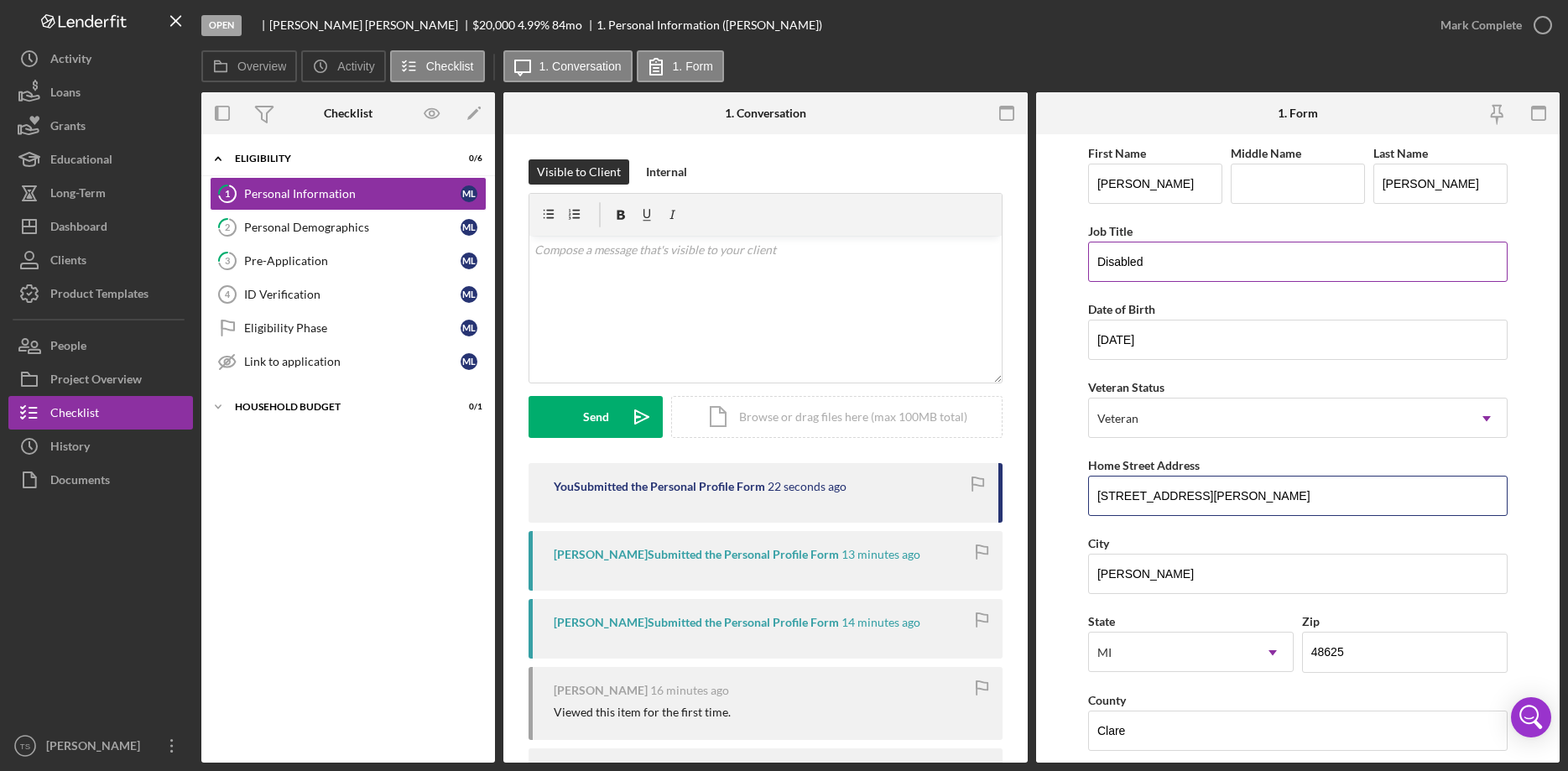
type input "[STREET_ADDRESS][PERSON_NAME]"
drag, startPoint x: 1154, startPoint y: 264, endPoint x: 1063, endPoint y: 264, distance: 91.0
click at [1088, 264] on input "Disabled" at bounding box center [1297, 262] width 419 height 41
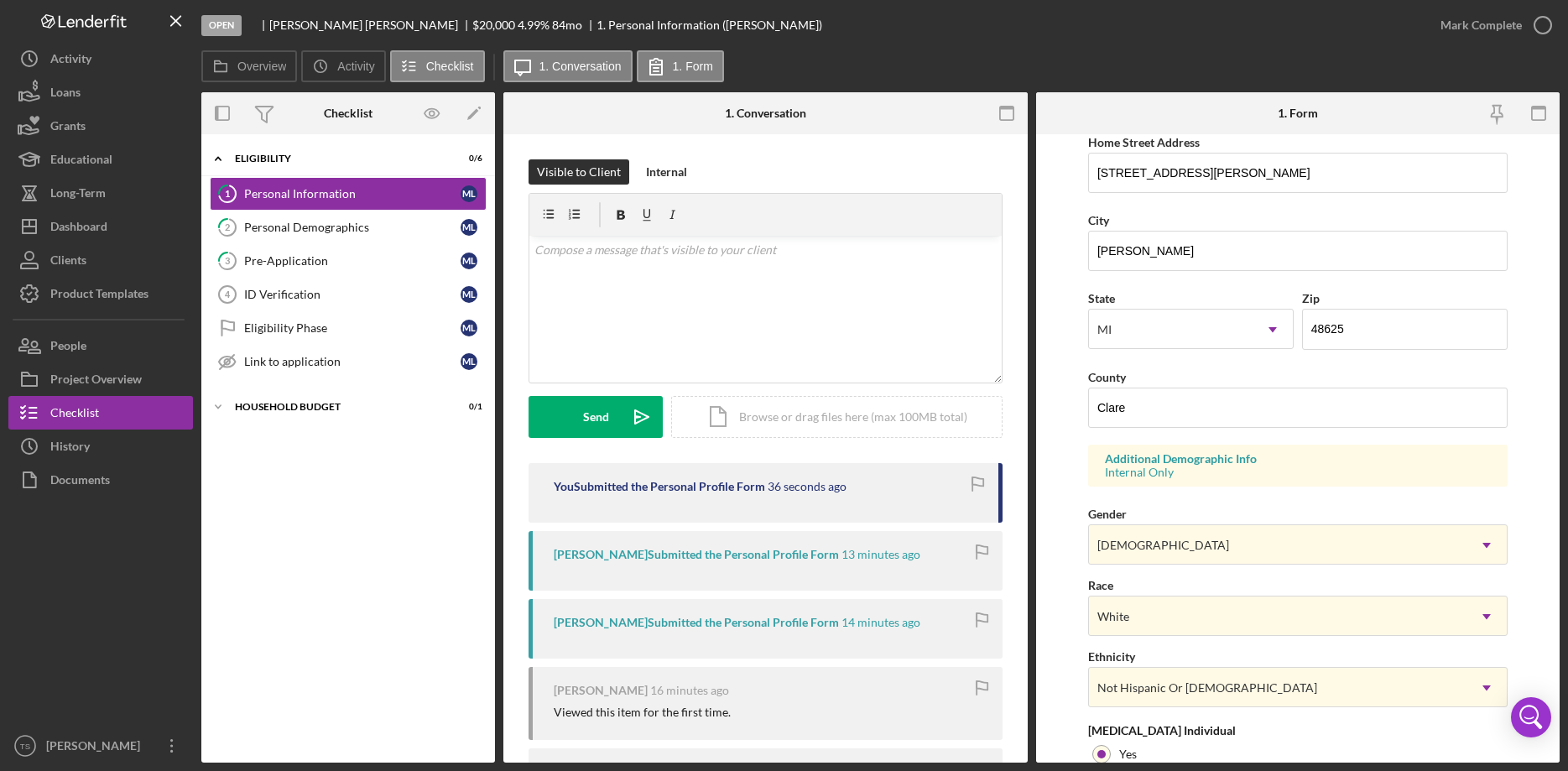
scroll to position [498, 0]
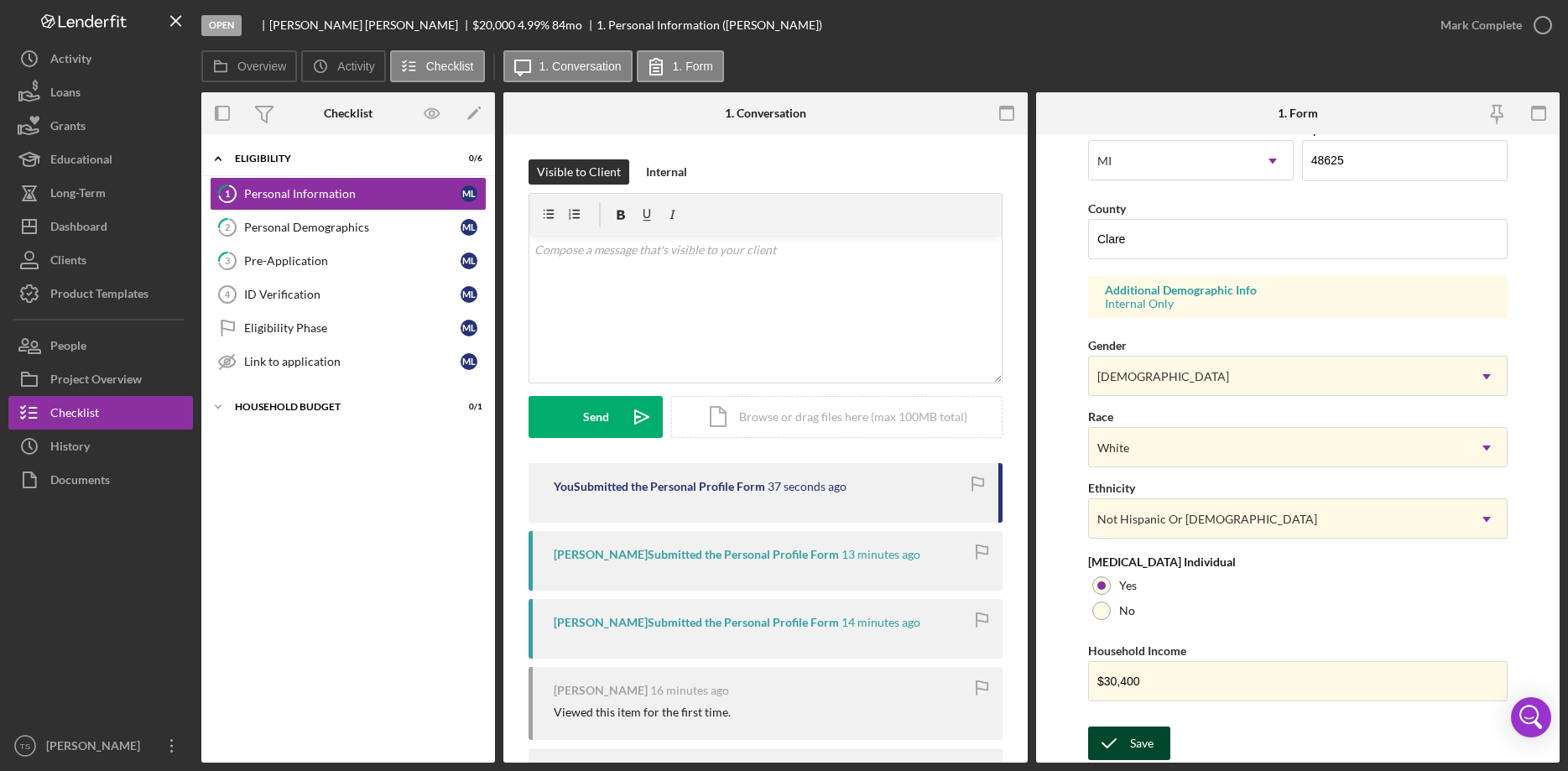
click at [1150, 746] on div "Save" at bounding box center [1141, 743] width 24 height 34
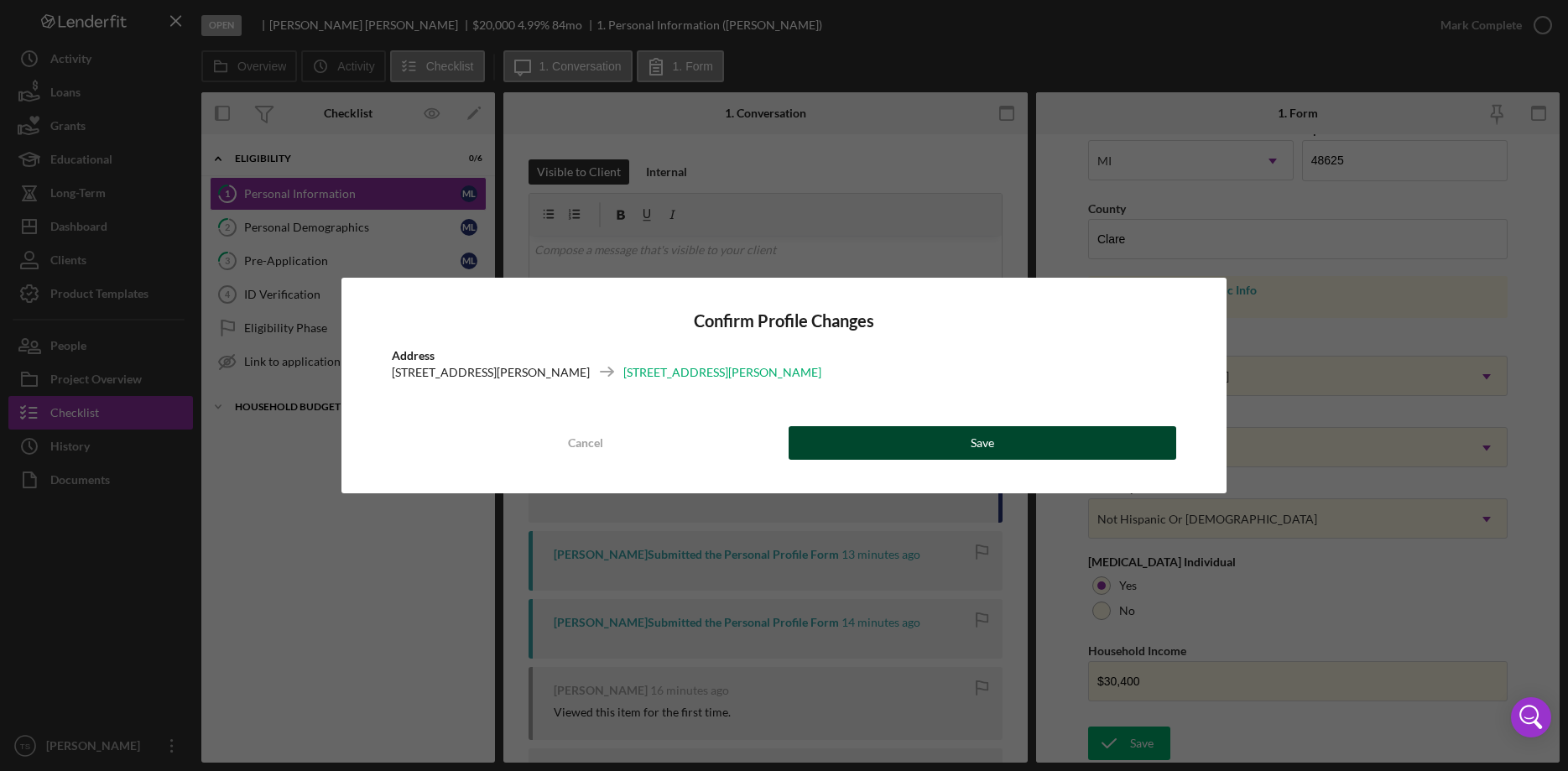
click at [923, 447] on button "Save" at bounding box center [982, 443] width 387 height 34
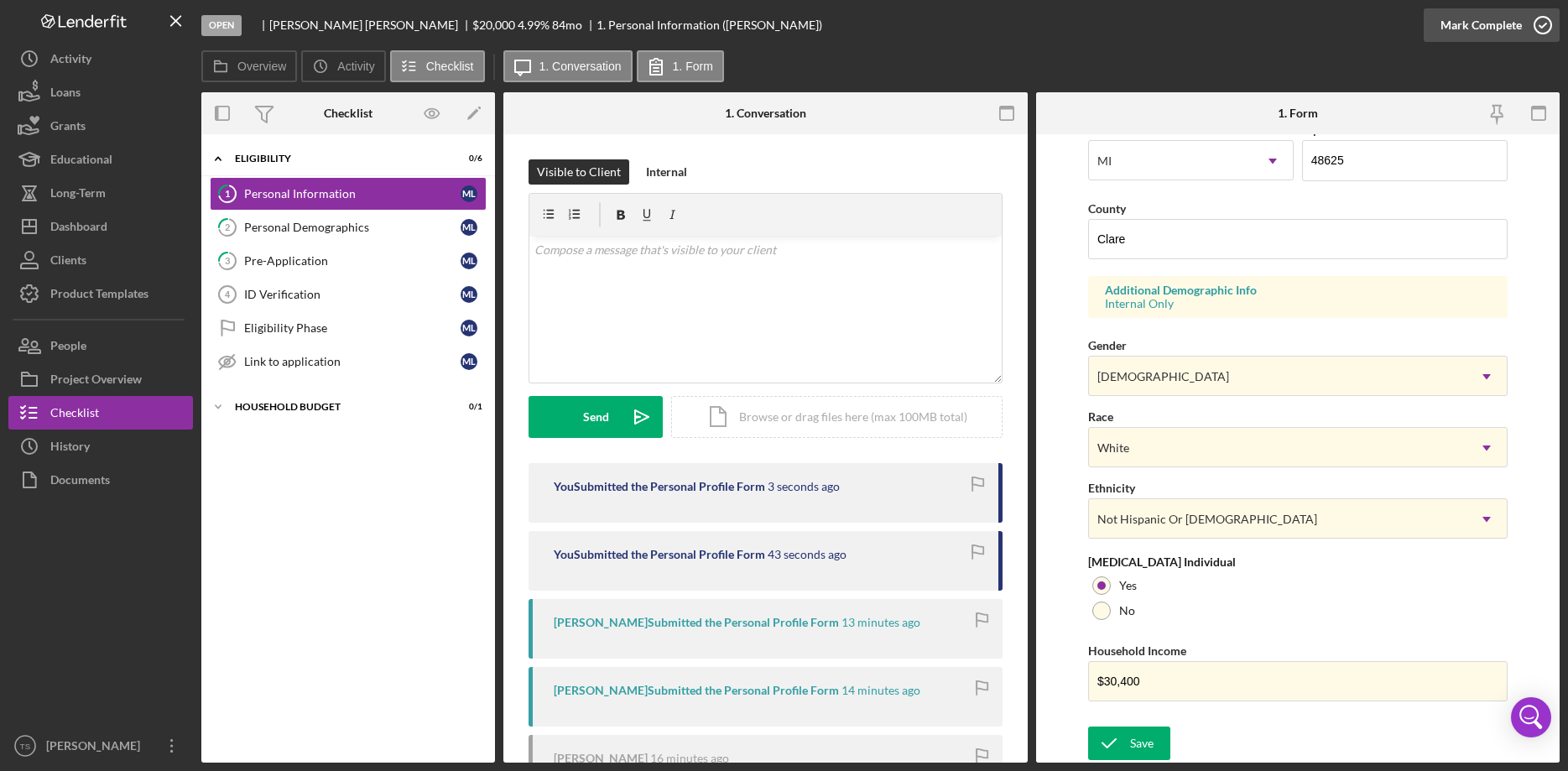
click at [1465, 26] on div "Mark Complete" at bounding box center [1481, 26] width 81 height 34
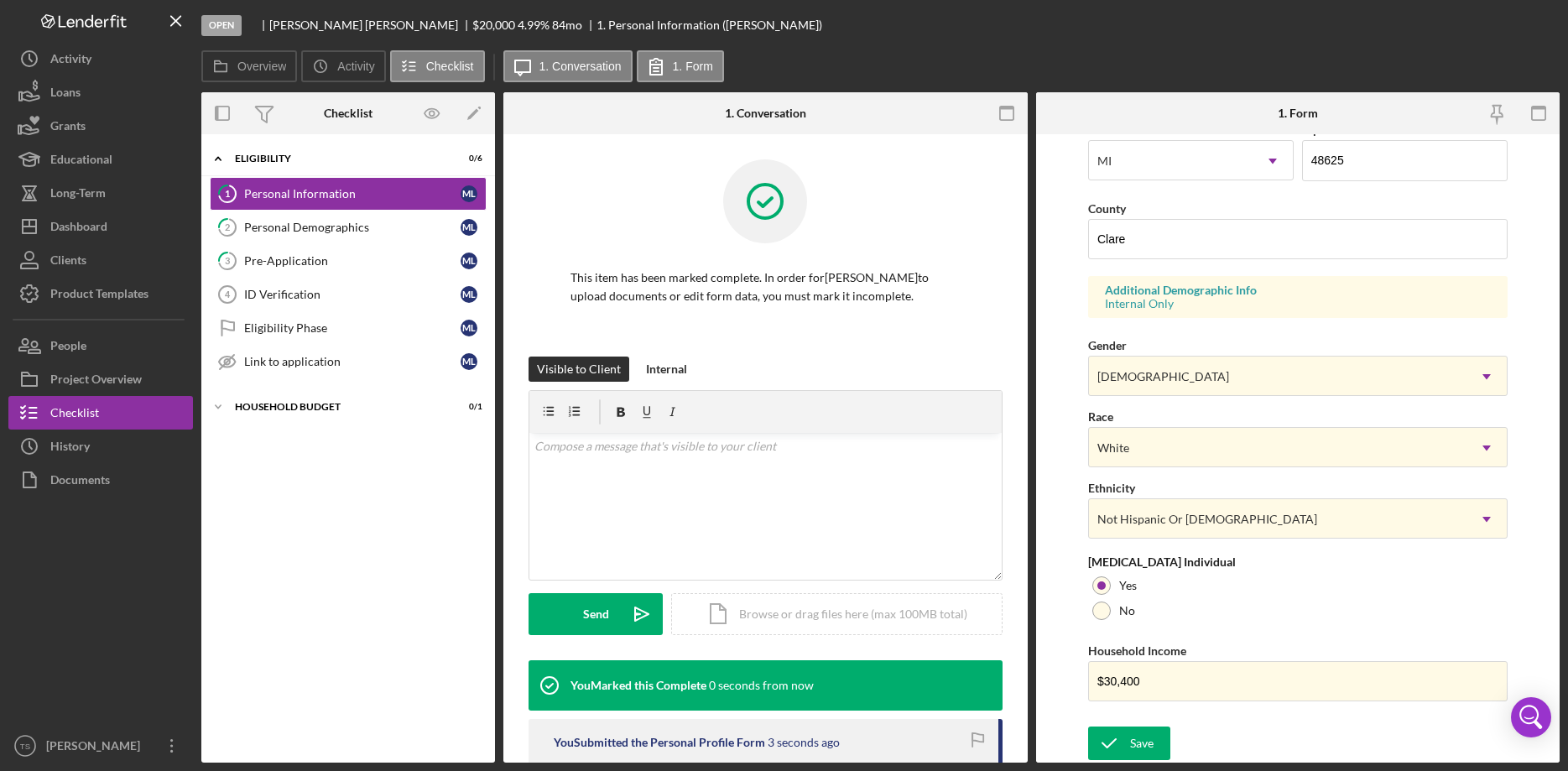
scroll to position [155, 0]
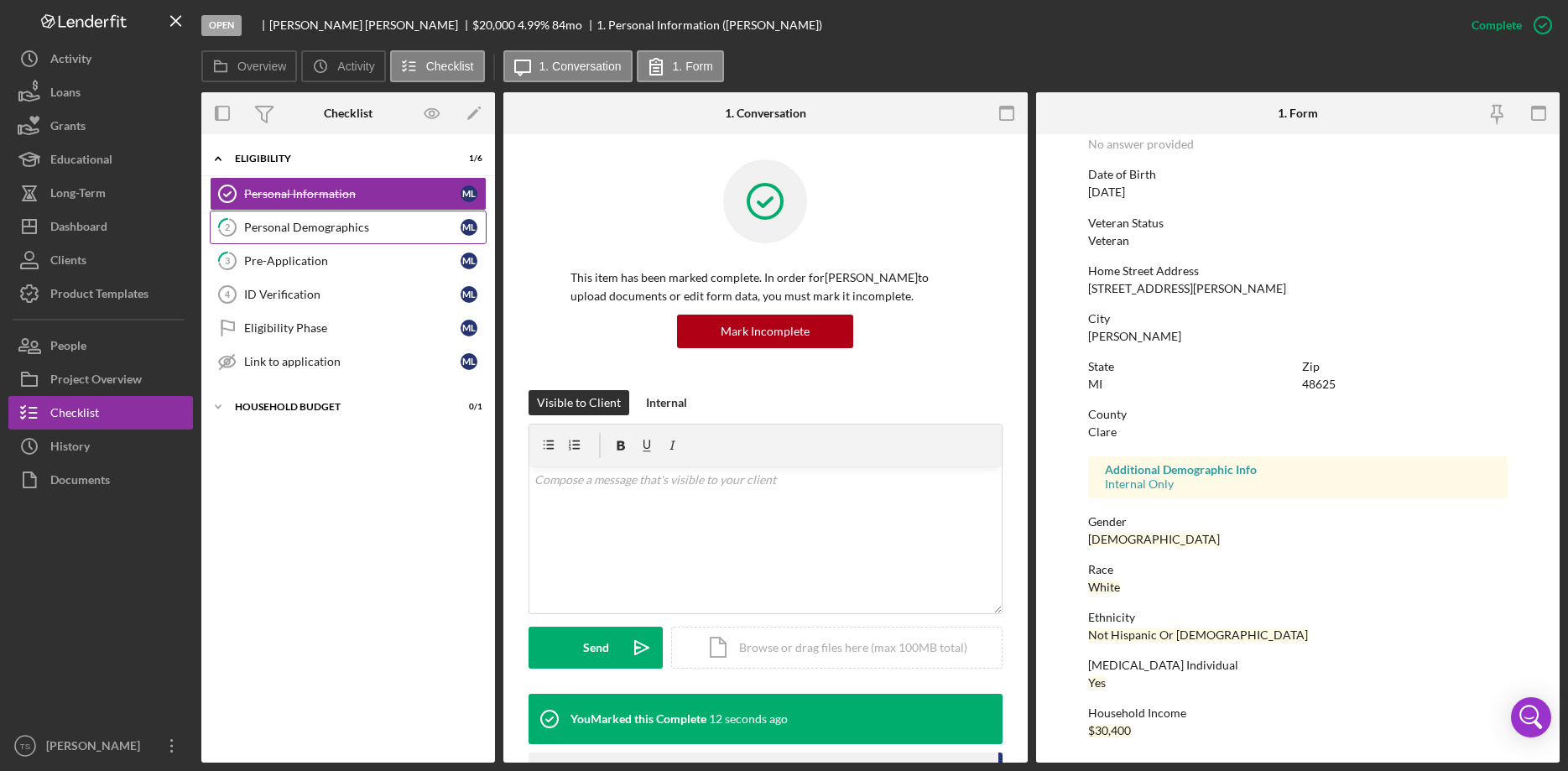
click at [318, 219] on link "2 Personal Demographics M L" at bounding box center [349, 228] width 277 height 34
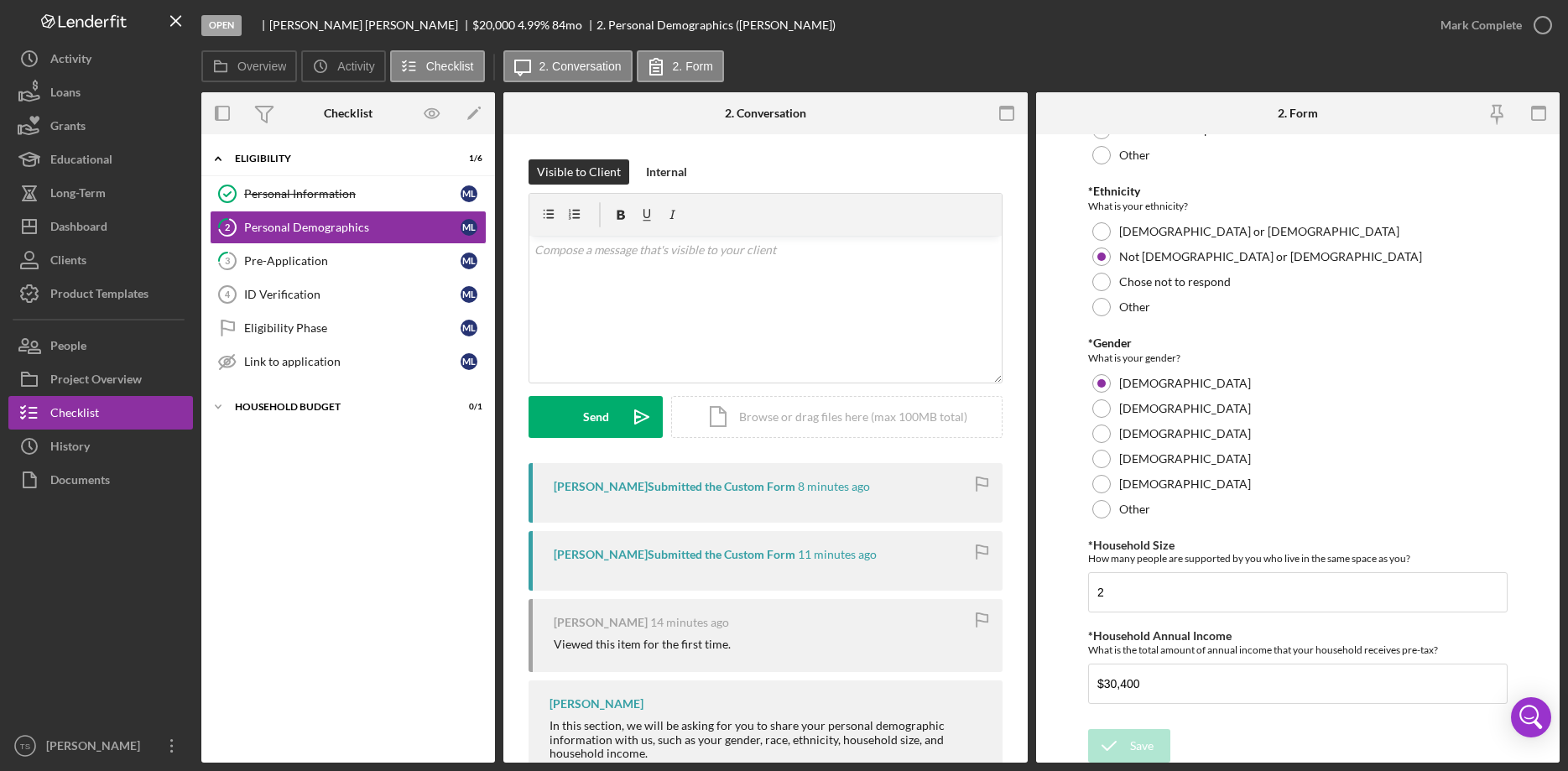
scroll to position [213, 0]
click at [1452, 28] on div "Mark Complete" at bounding box center [1481, 26] width 81 height 34
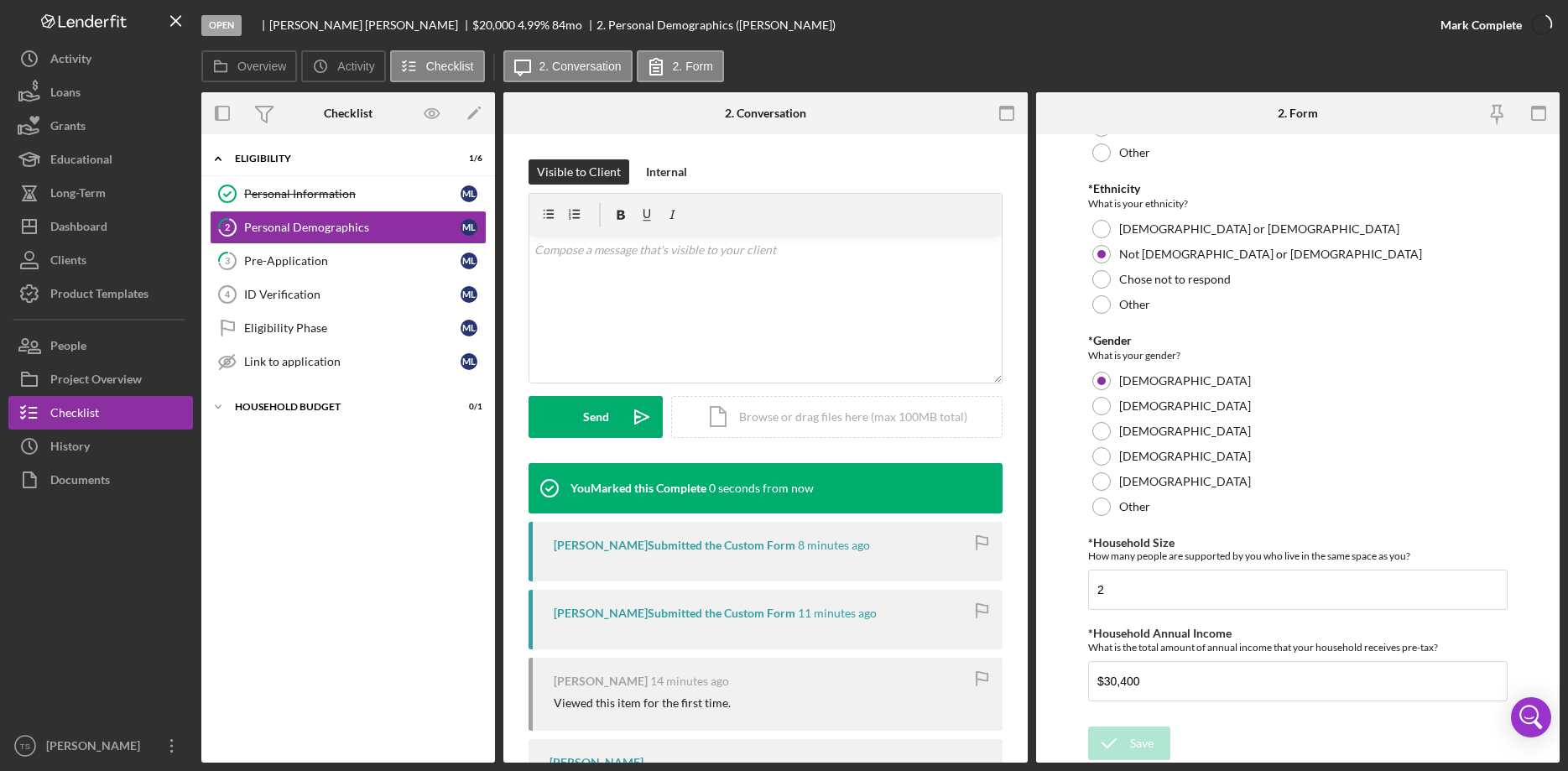
scroll to position [281, 0]
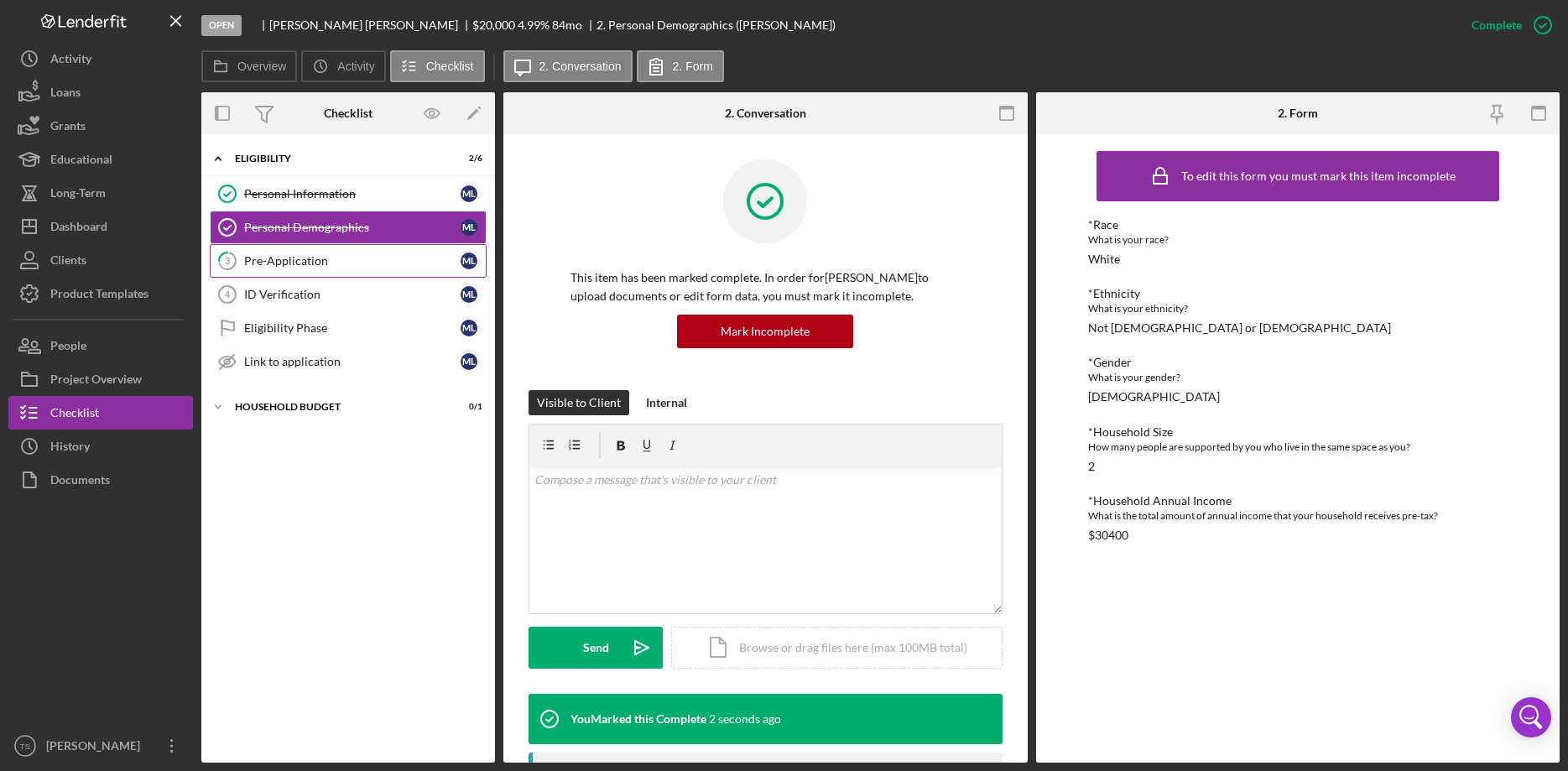
click at [266, 266] on div "Pre-Application" at bounding box center [352, 260] width 216 height 13
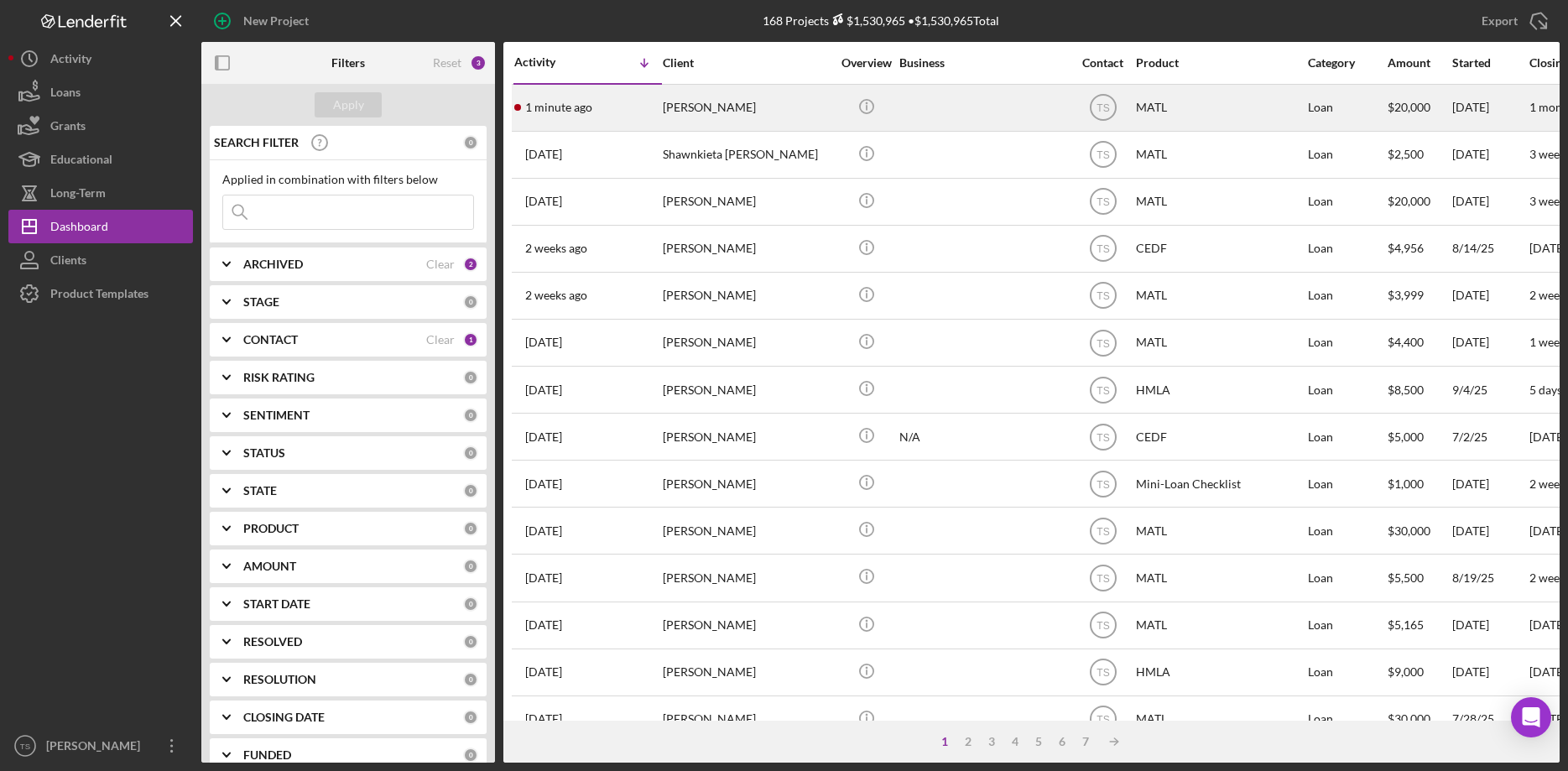
click at [702, 110] on div "[PERSON_NAME]" at bounding box center [746, 108] width 168 height 44
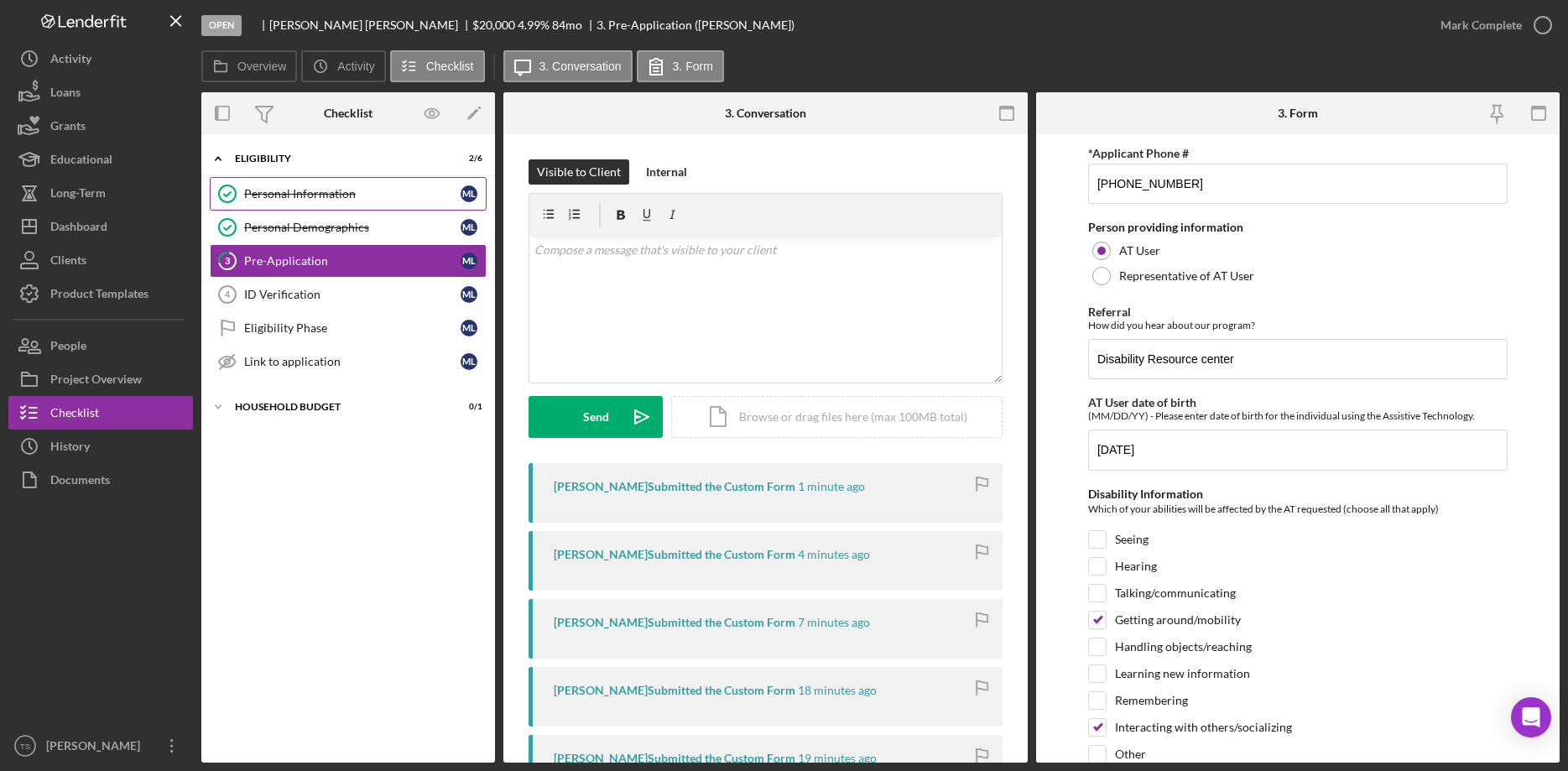
click at [273, 203] on link "Personal Information Personal Information M L" at bounding box center [349, 194] width 277 height 34
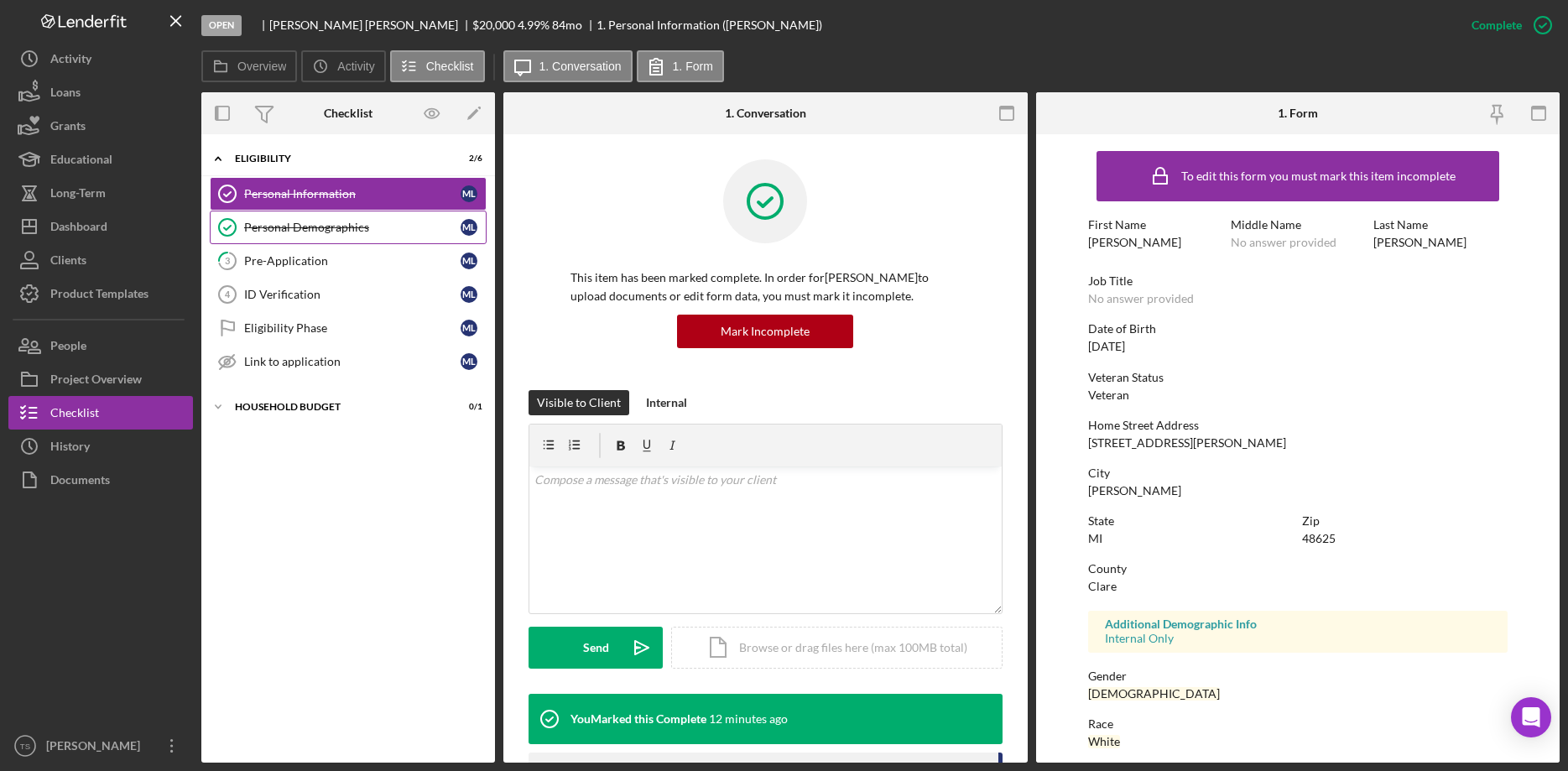
click at [321, 240] on link "Personal Demographics Personal Demographics M L" at bounding box center [349, 228] width 277 height 34
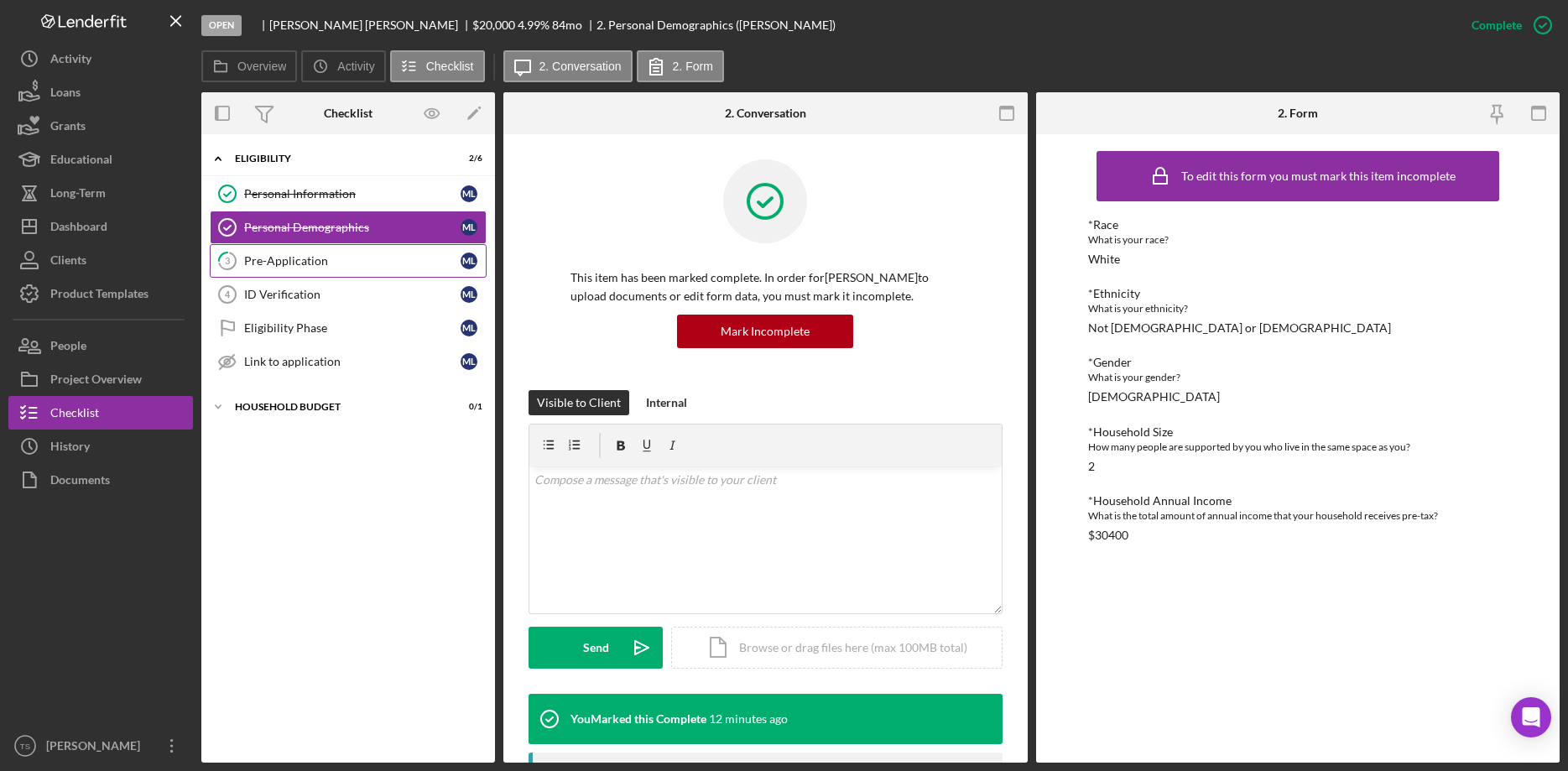
click at [293, 268] on link "3 Pre-Application M L" at bounding box center [349, 261] width 277 height 34
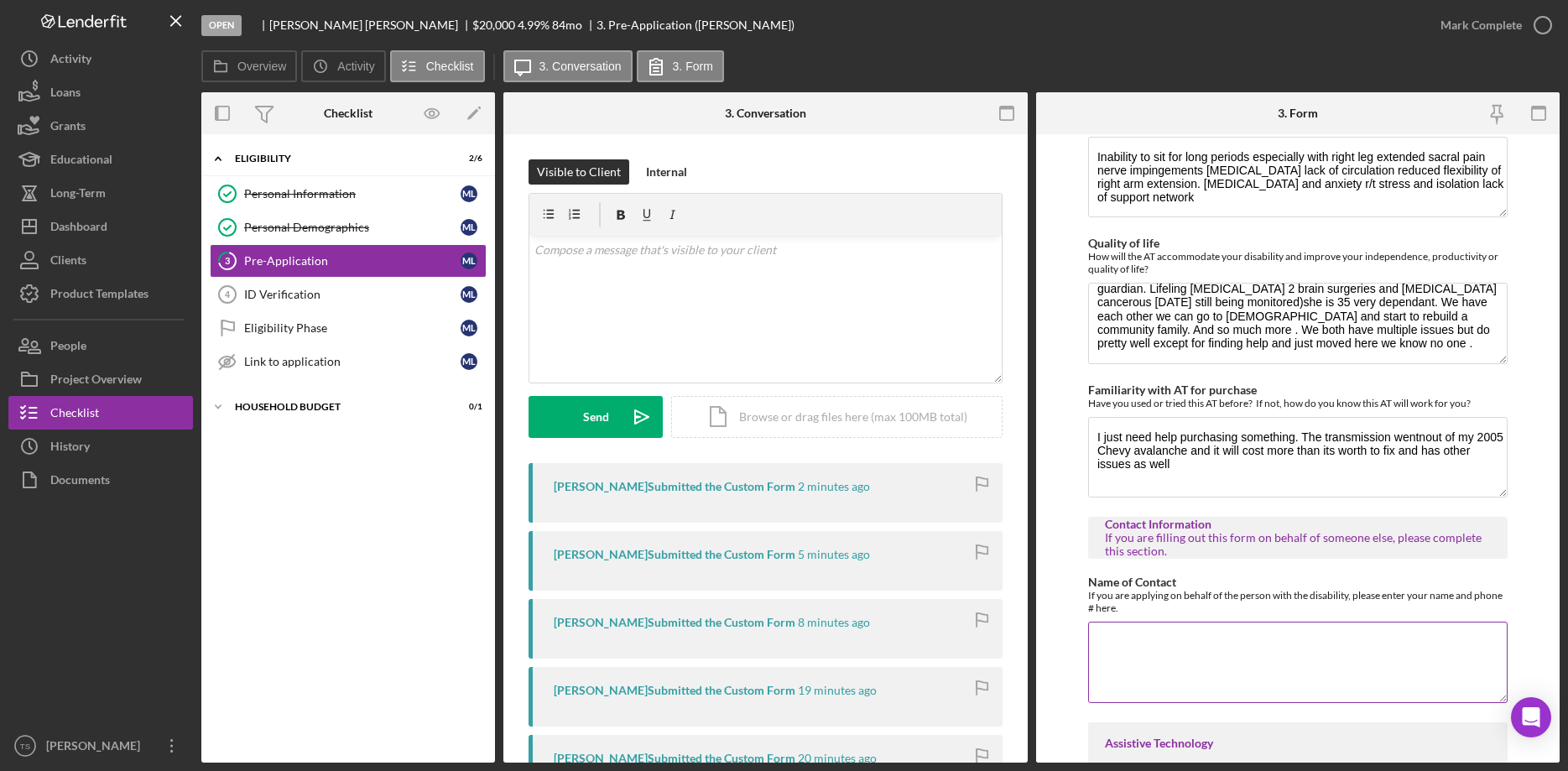
scroll to position [685, 0]
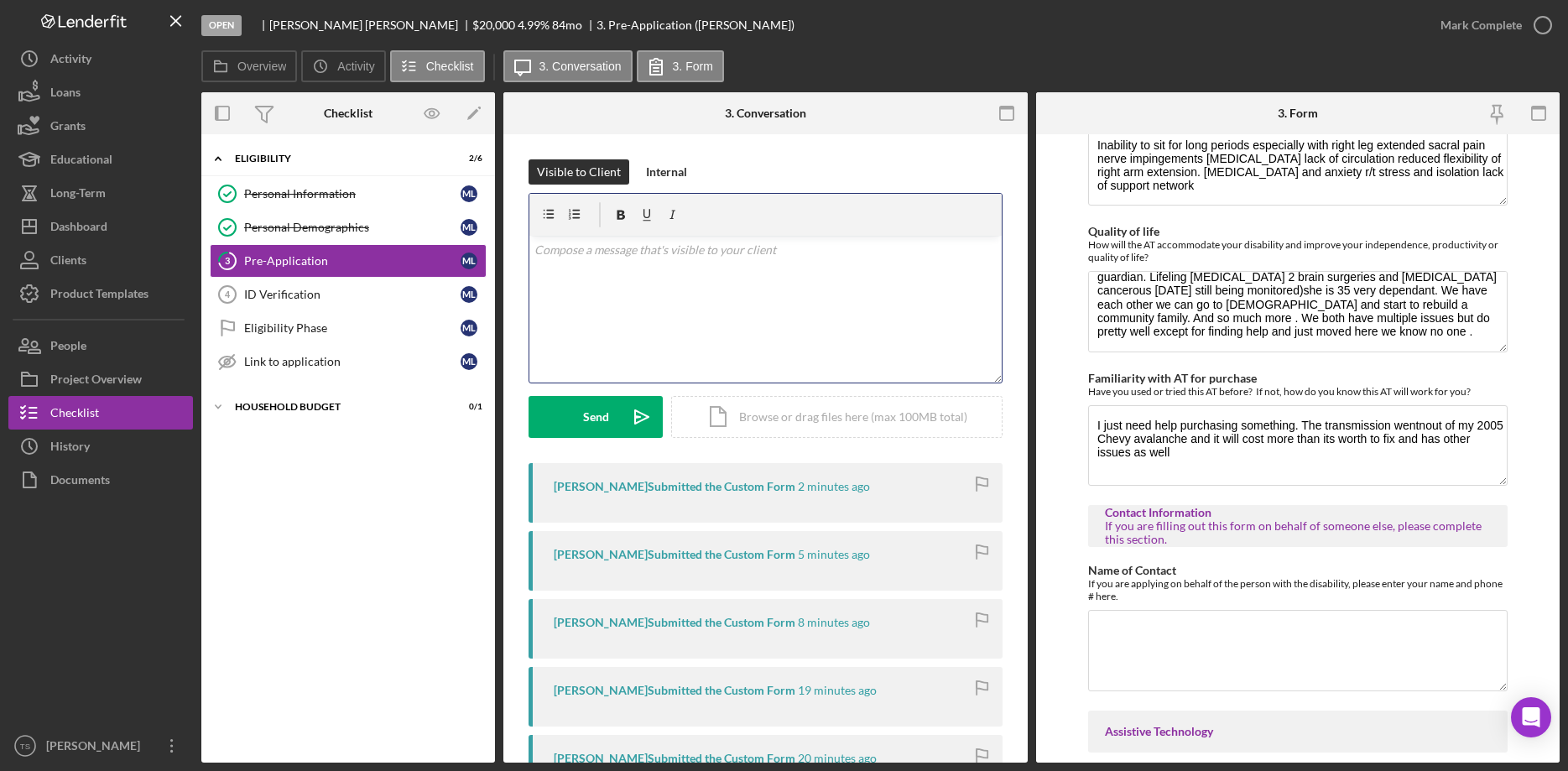
click at [614, 296] on div "v Color teal Color pink Remove color Add row above Add row below Add column bef…" at bounding box center [765, 309] width 472 height 146
click at [654, 266] on div "v Color teal Color pink Remove color Add row above Add row below Add column bef…" at bounding box center [765, 309] width 472 height 146
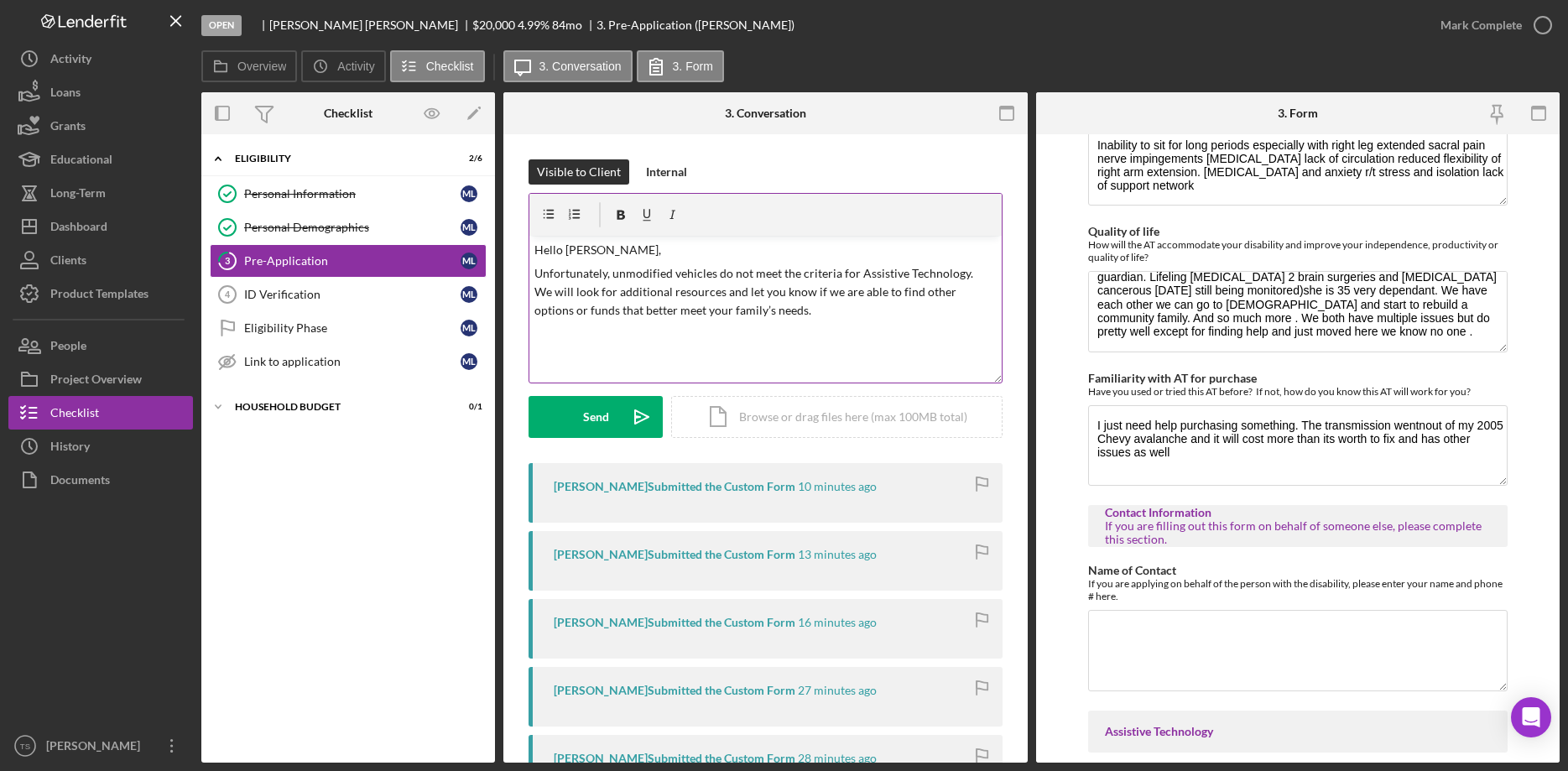
click at [569, 341] on div "v Color teal Color pink Remove color Add row above Add row below Add column bef…" at bounding box center [765, 309] width 472 height 146
click at [830, 317] on p "Unfortunately, unmodified vehicles do not meet the criteria for Assistive Techn…" at bounding box center [766, 292] width 462 height 56
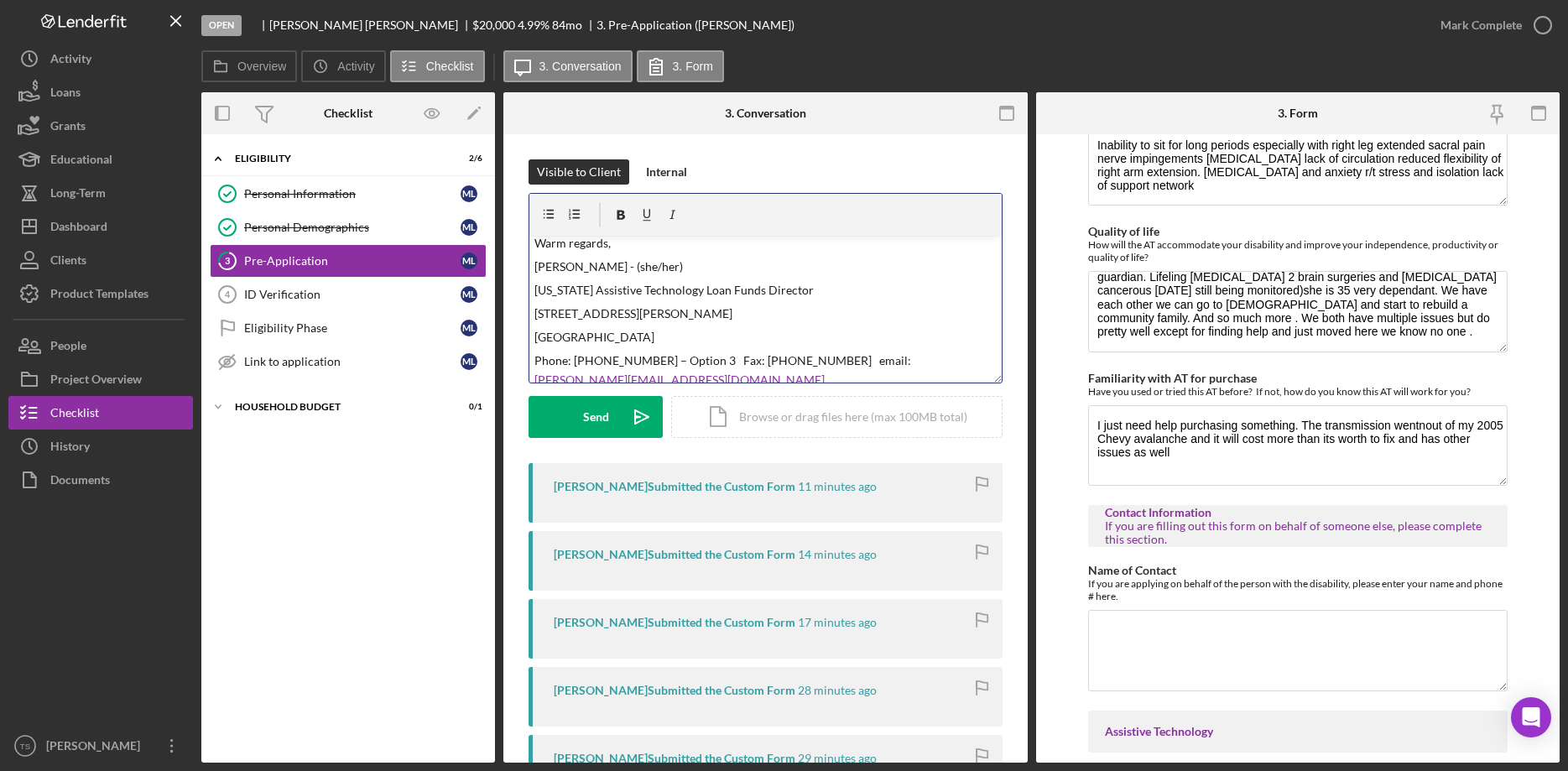
drag, startPoint x: 685, startPoint y: 273, endPoint x: 515, endPoint y: 274, distance: 170.0
click at [529, 274] on div "v Color teal Color pink Remove color Add row above Add row below Add column bef…" at bounding box center [765, 309] width 472 height 146
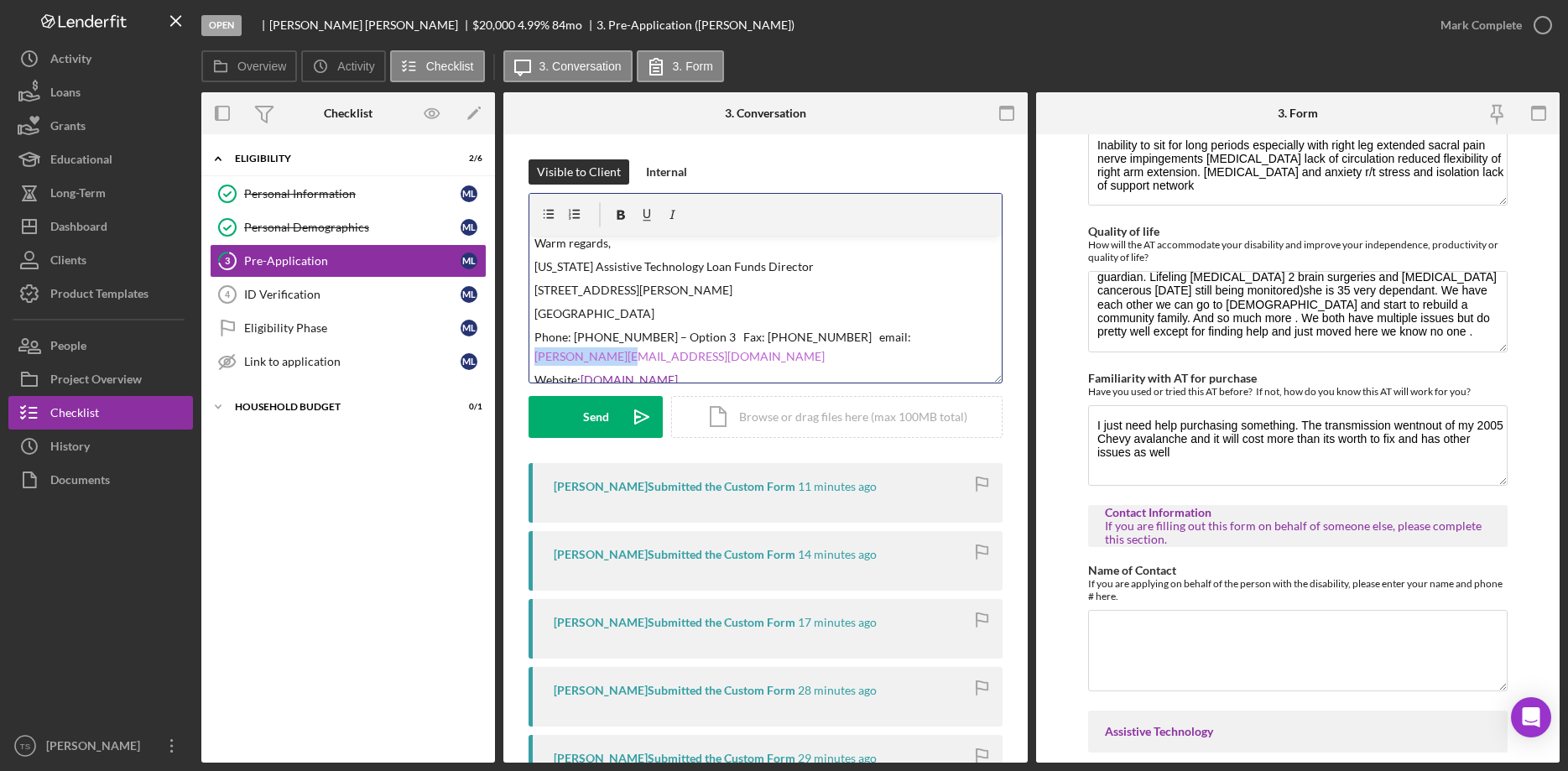
drag, startPoint x: 939, startPoint y: 340, endPoint x: 852, endPoint y: 333, distance: 87.3
click at [852, 333] on p "Phone: [PHONE_NUMBER] – Option 3 Fax: [PHONE_NUMBER] email: [PERSON_NAME][EMAIL…" at bounding box center [766, 347] width 462 height 38
click at [788, 373] on div "v Color teal Color pink Remove color Add row above Add row below Add column bef…" at bounding box center [765, 309] width 472 height 146
click at [653, 371] on p "Website: [DOMAIN_NAME]" at bounding box center [766, 379] width 462 height 19
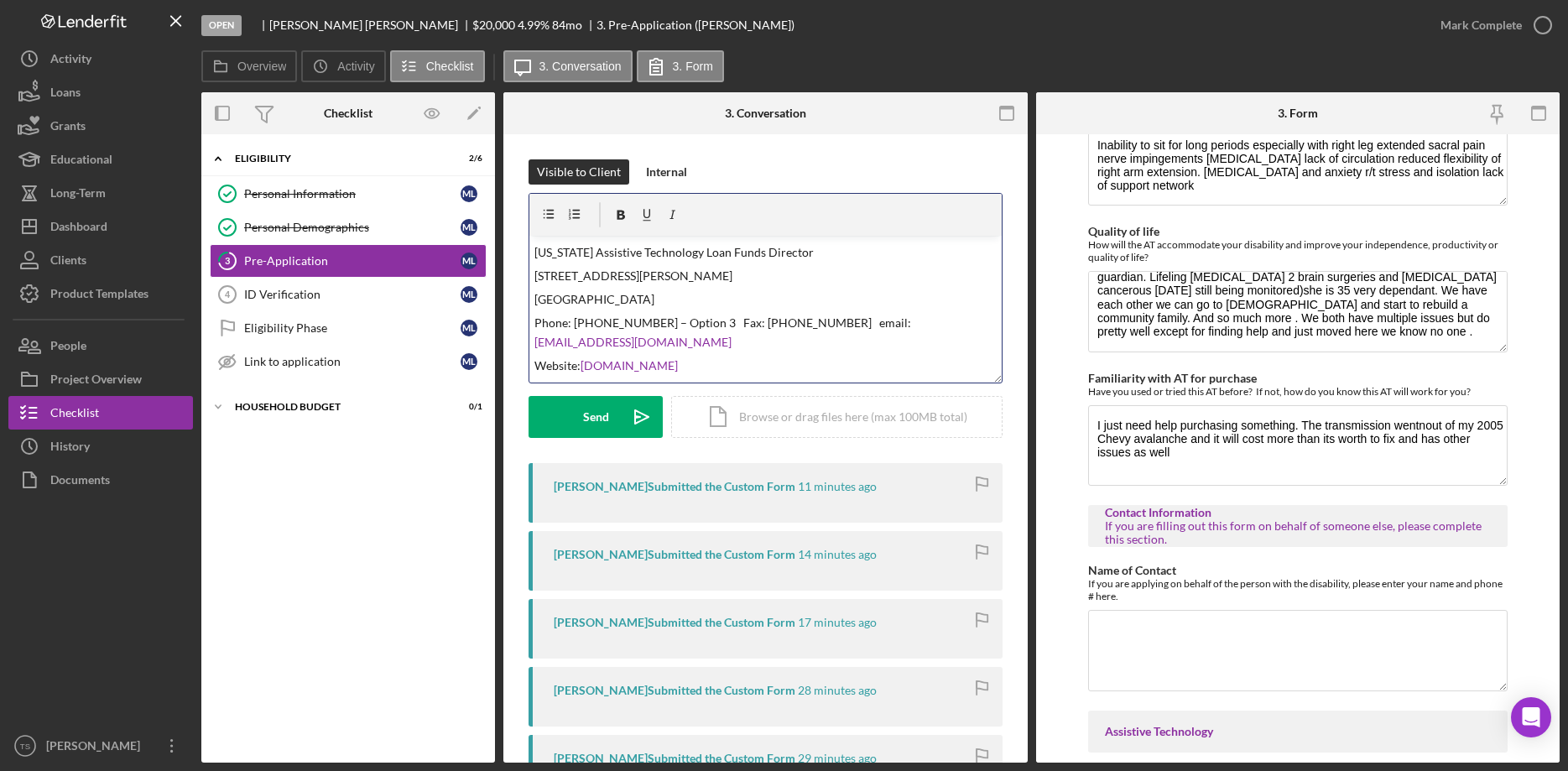
scroll to position [107, 0]
click at [698, 319] on p "Phone: [PHONE_NUMBER] – Option 3 Fax: [PHONE_NUMBER] email: [EMAIL_ADDRESS][DOM…" at bounding box center [766, 331] width 462 height 38
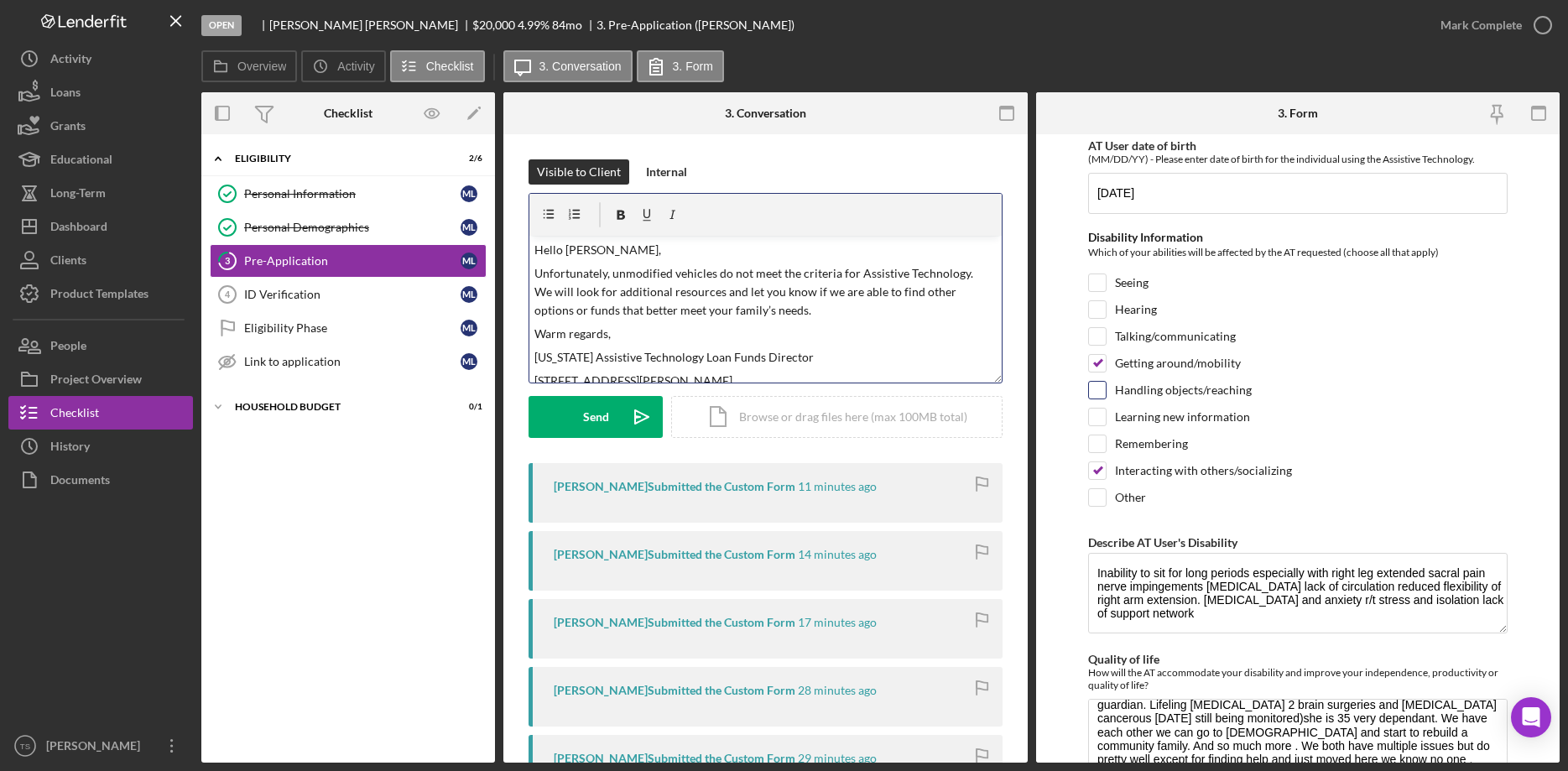
scroll to position [0, 0]
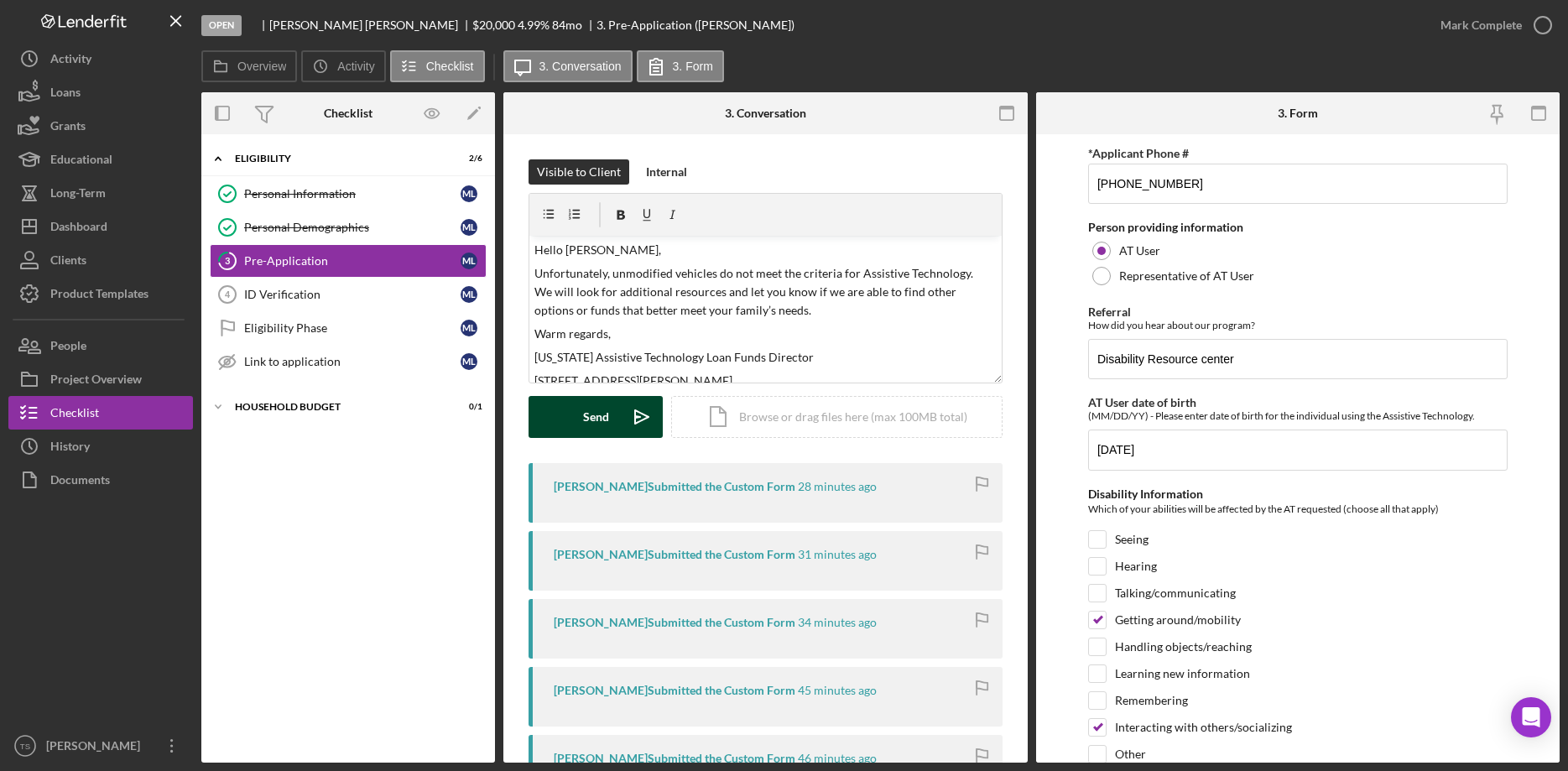
click at [598, 409] on div "Send" at bounding box center [596, 417] width 26 height 42
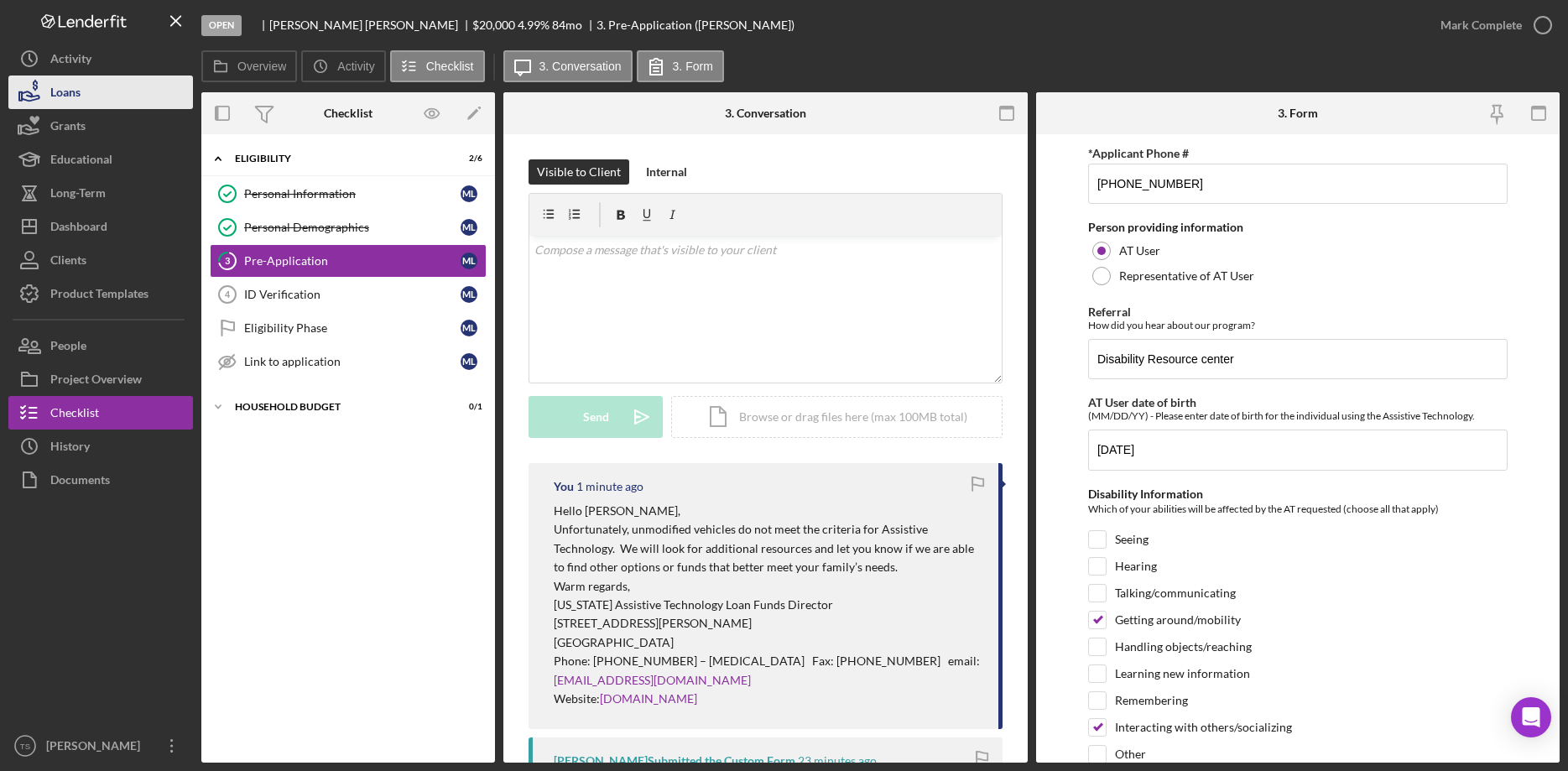
click at [114, 98] on button "Loans" at bounding box center [101, 93] width 184 height 34
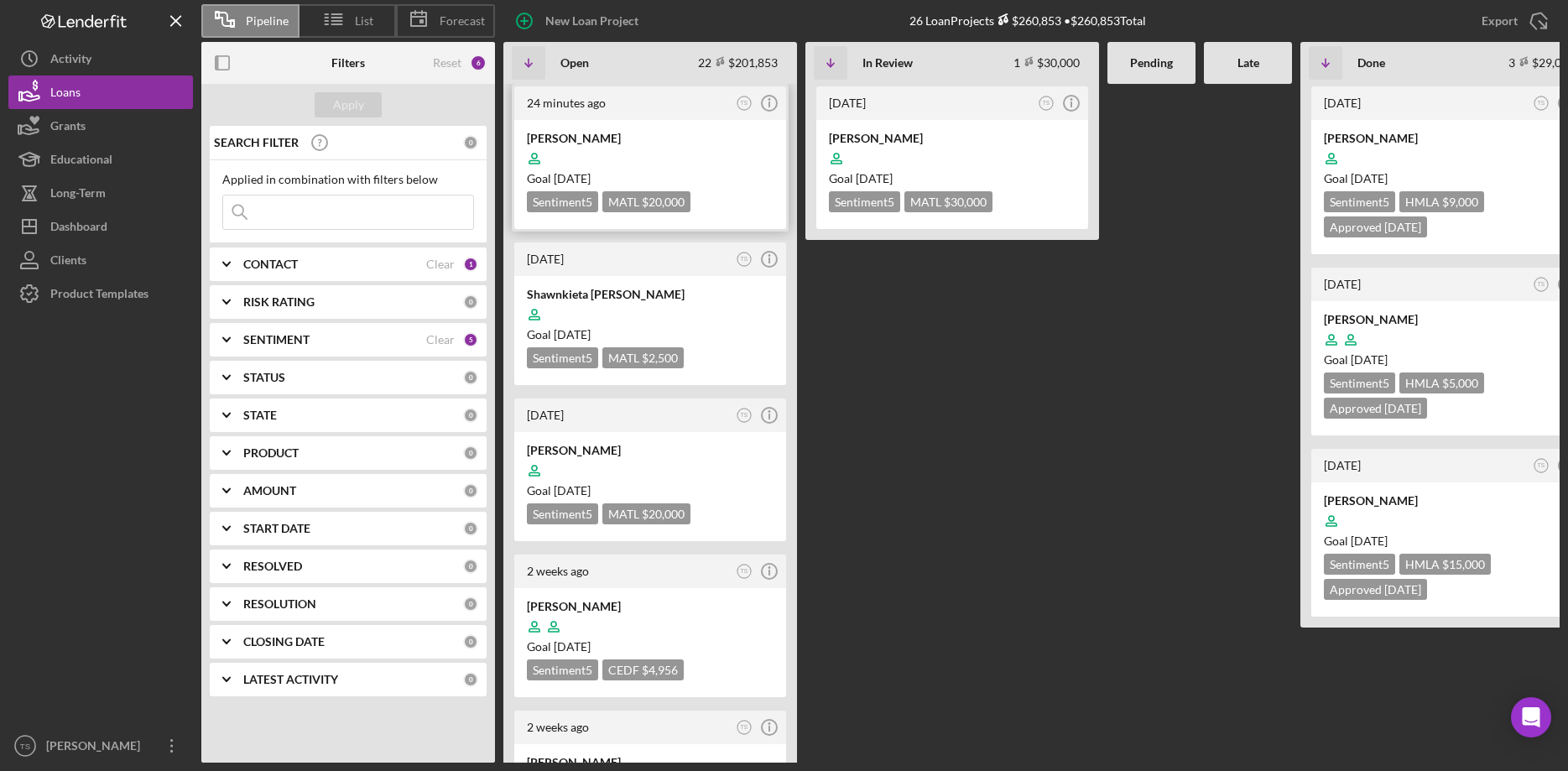
click at [657, 150] on div at bounding box center [649, 159] width 246 height 32
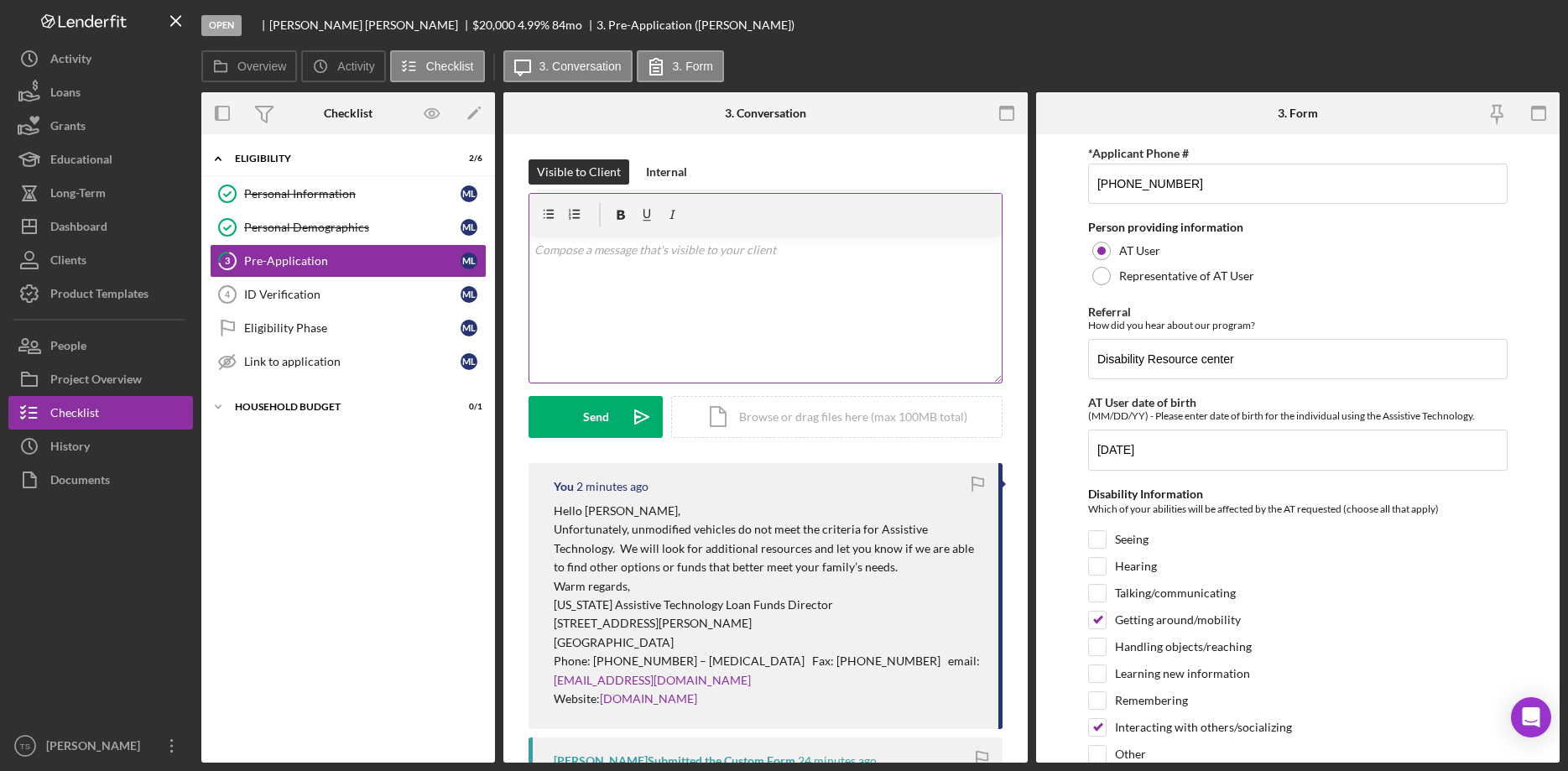
type input "I dont know not sure"
click at [83, 385] on div "Project Overview" at bounding box center [96, 381] width 92 height 38
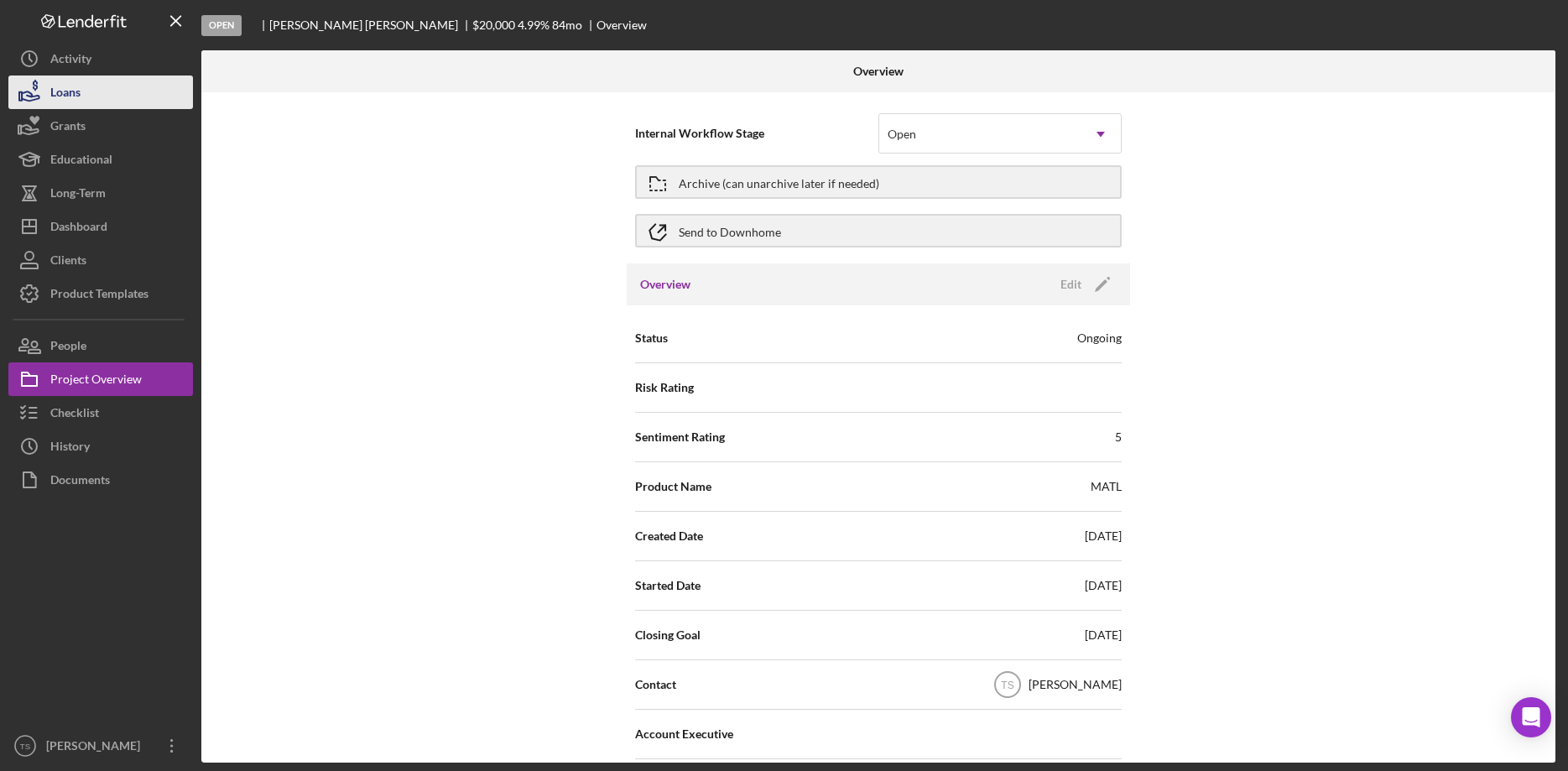
click at [68, 101] on div "Loans" at bounding box center [65, 94] width 30 height 38
